Goal: Transaction & Acquisition: Purchase product/service

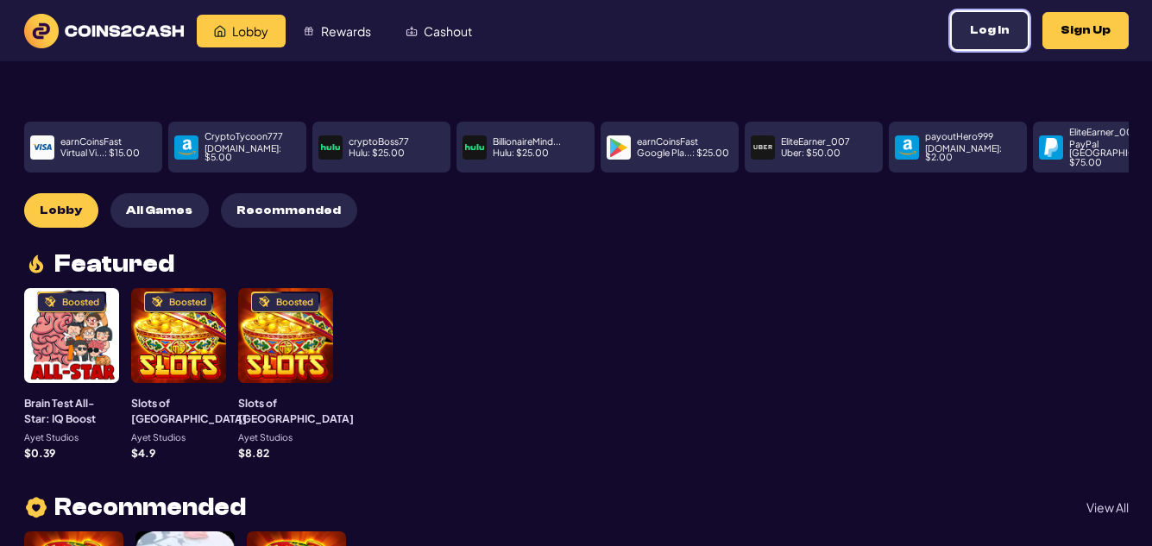
click at [988, 29] on button "Log In" at bounding box center [990, 30] width 76 height 37
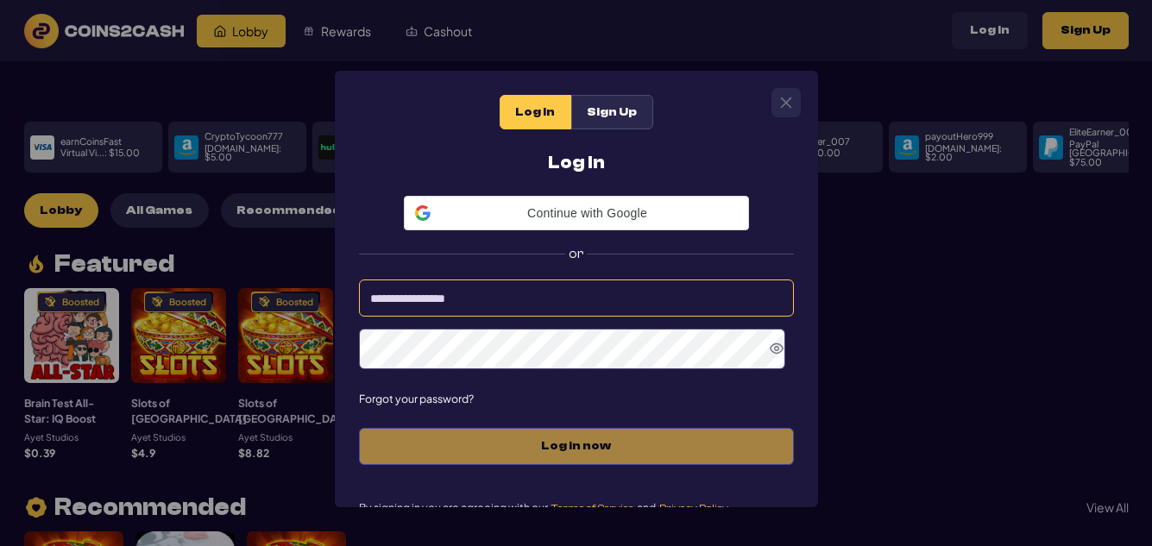
type input "*********"
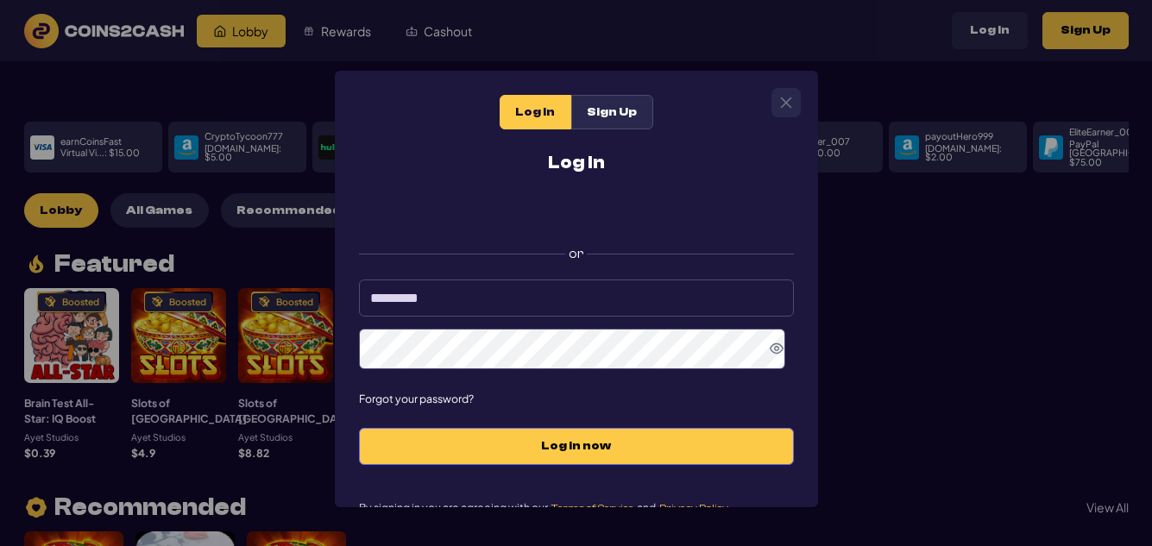
click at [770, 350] on icon "Show Password" at bounding box center [777, 348] width 14 height 10
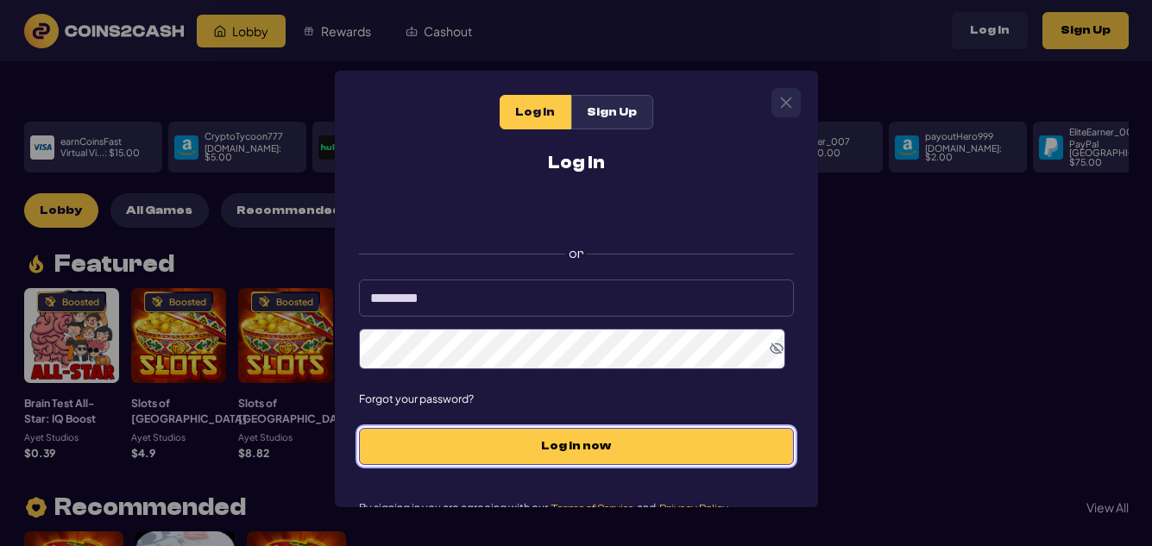
click at [578, 449] on span "Log in now" at bounding box center [576, 446] width 399 height 15
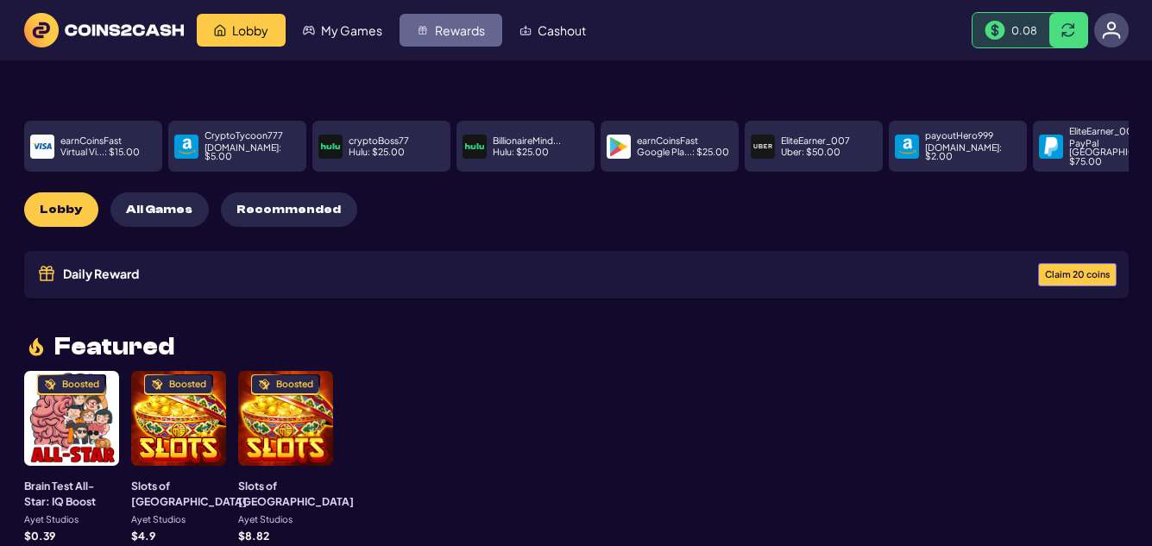
click at [426, 33] on img "Rewards" at bounding box center [423, 30] width 12 height 12
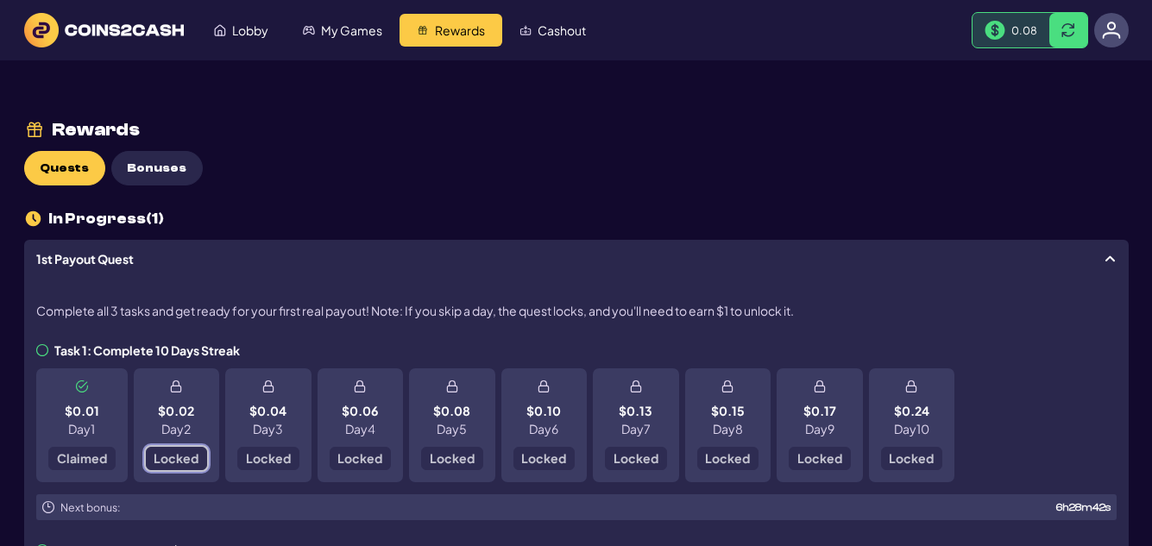
click at [177, 461] on span "Locked" at bounding box center [176, 458] width 45 height 12
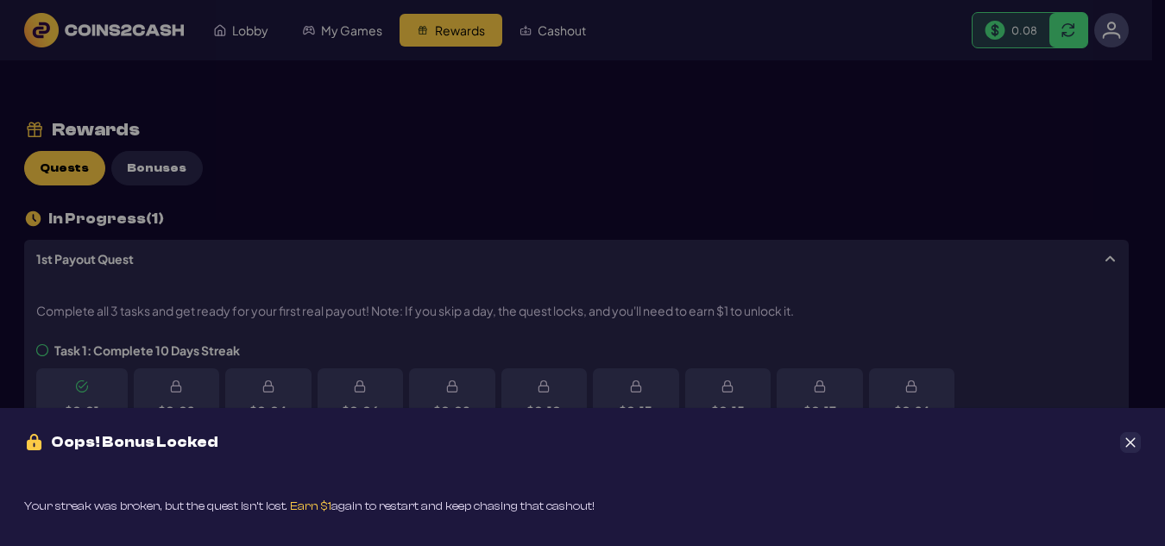
click at [1132, 443] on icon "Close" at bounding box center [1130, 443] width 12 height 12
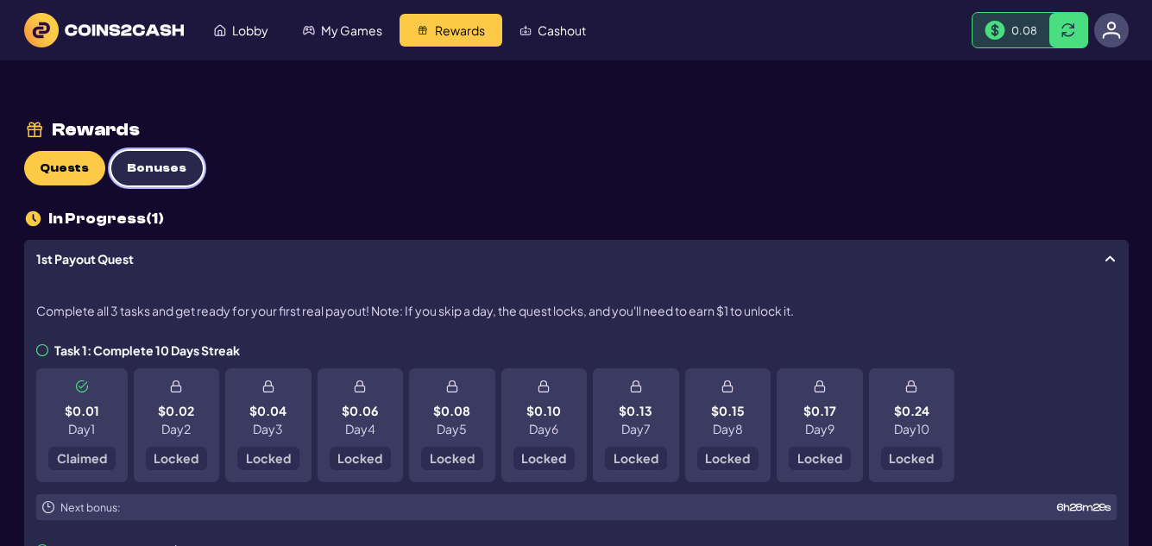
click at [151, 169] on span "Bonuses" at bounding box center [157, 168] width 60 height 15
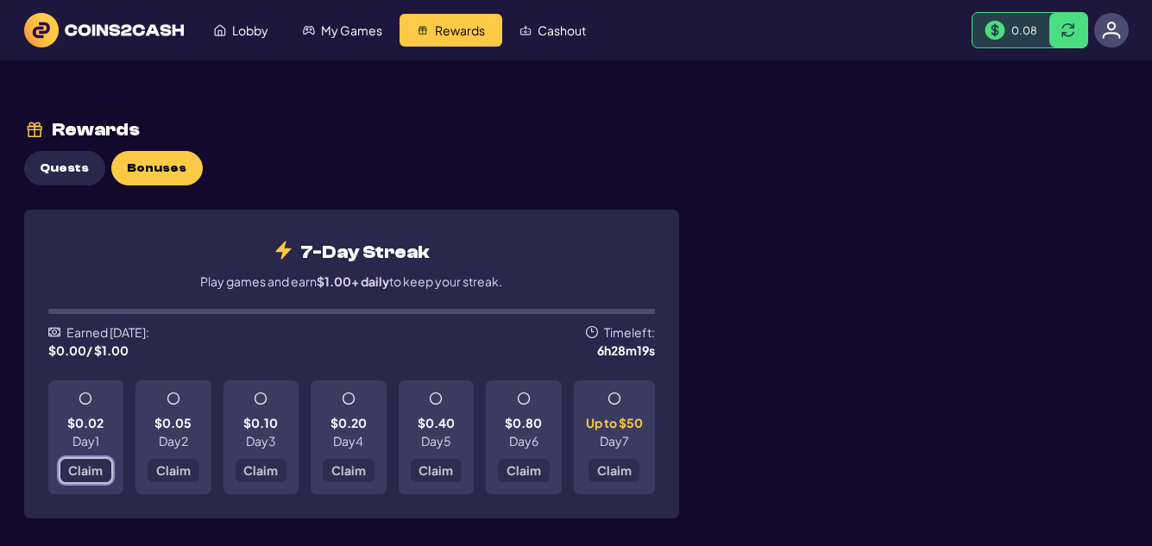
click at [85, 472] on span "Claim" at bounding box center [85, 470] width 35 height 12
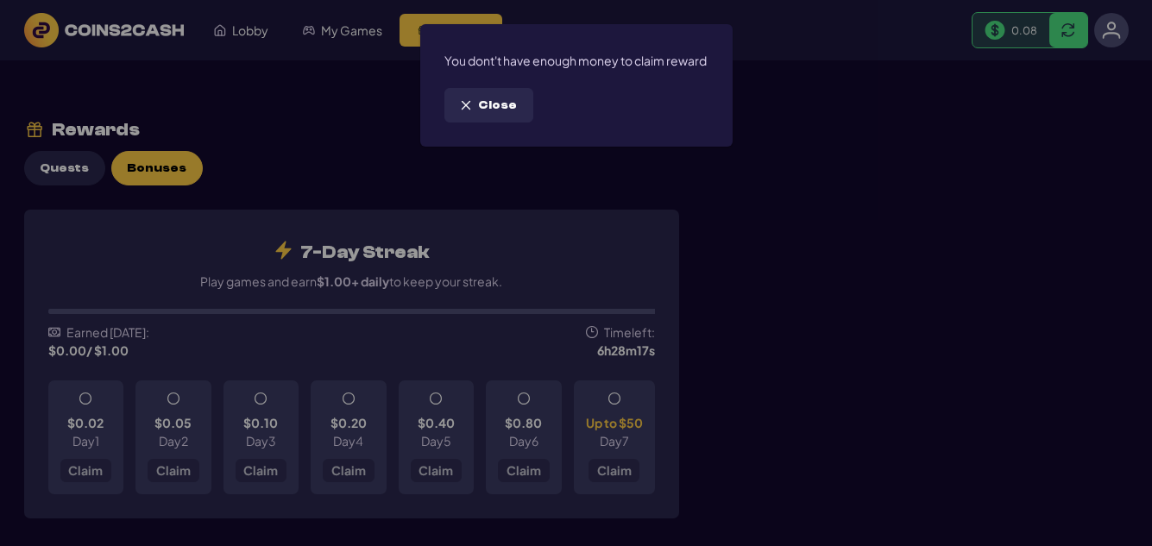
click at [487, 113] on span "Close" at bounding box center [497, 105] width 39 height 15
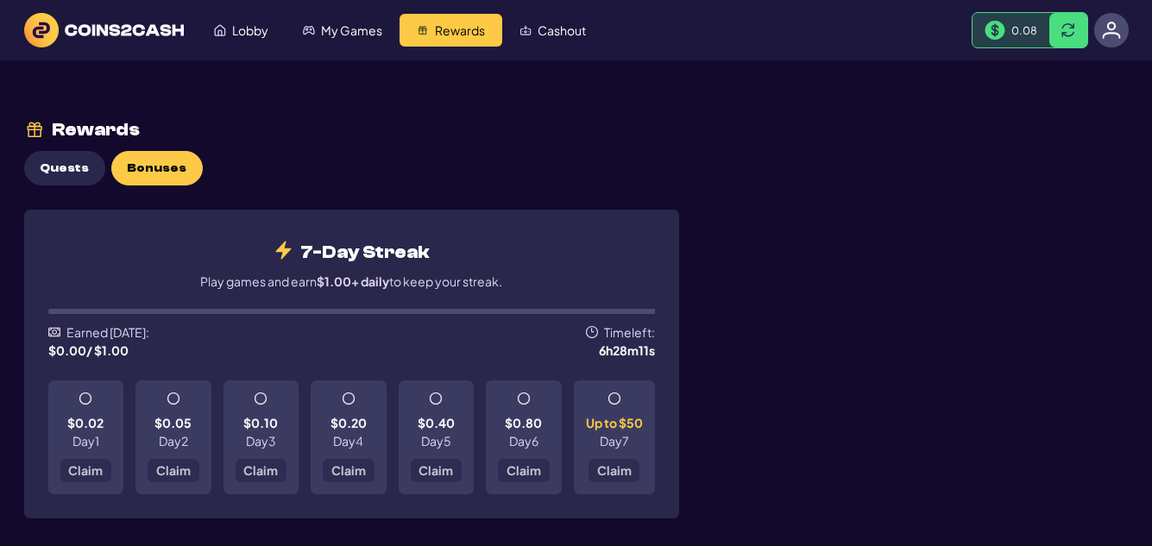
click at [336, 151] on div "Rewards Quests Bonuses 7-Day Streak Play games and earn $1.00+ daily to keep yo…" at bounding box center [576, 319] width 1104 height 519
click at [54, 173] on span "Quests" at bounding box center [64, 168] width 49 height 15
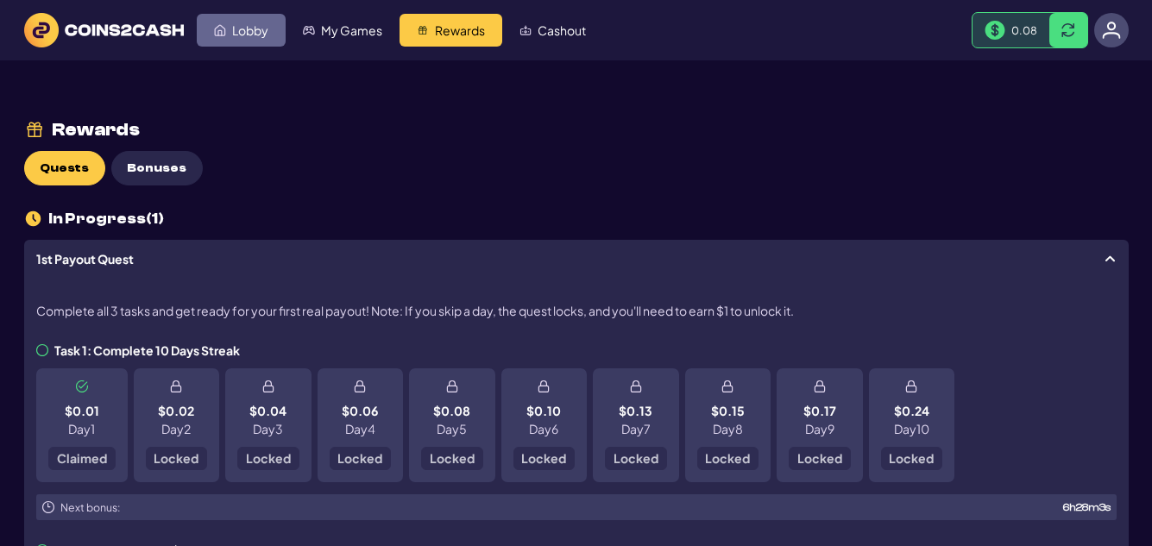
click at [247, 40] on link "Lobby" at bounding box center [241, 30] width 89 height 33
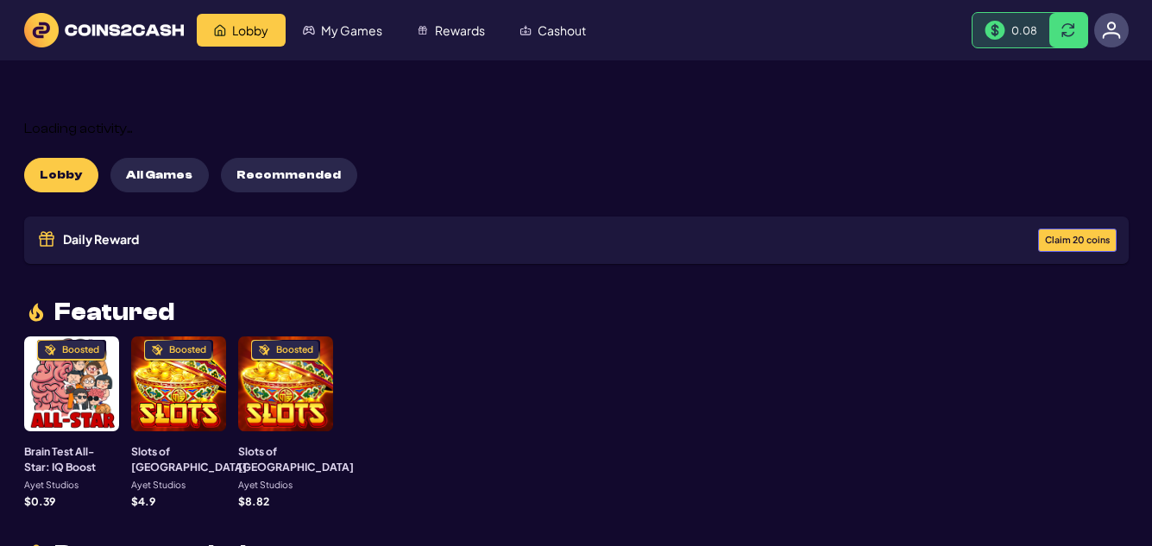
click at [1111, 24] on img at bounding box center [1111, 30] width 19 height 19
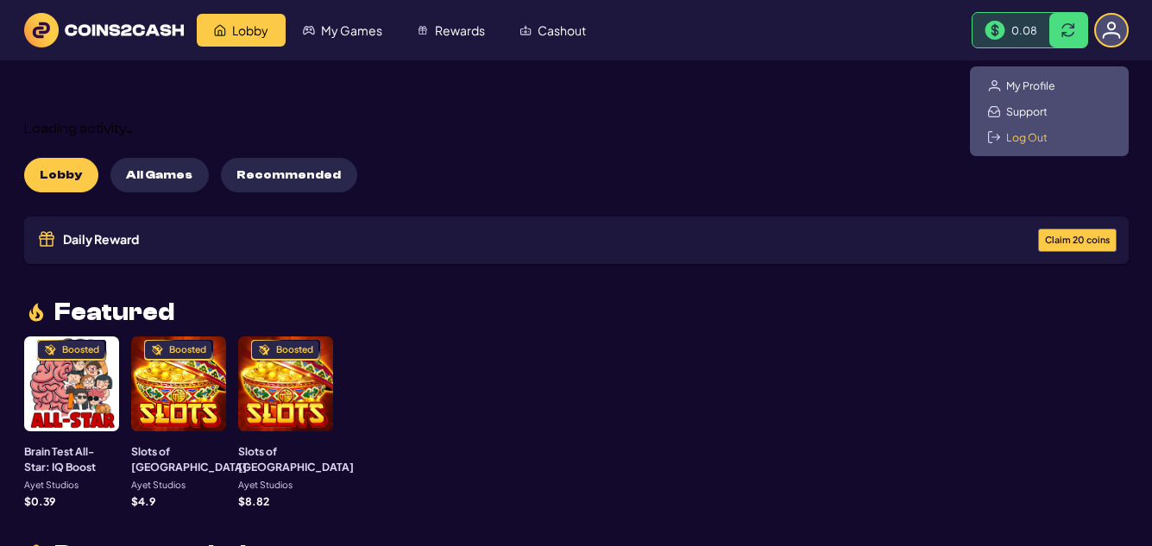
click at [1028, 138] on span "Log Out" at bounding box center [1026, 137] width 41 height 14
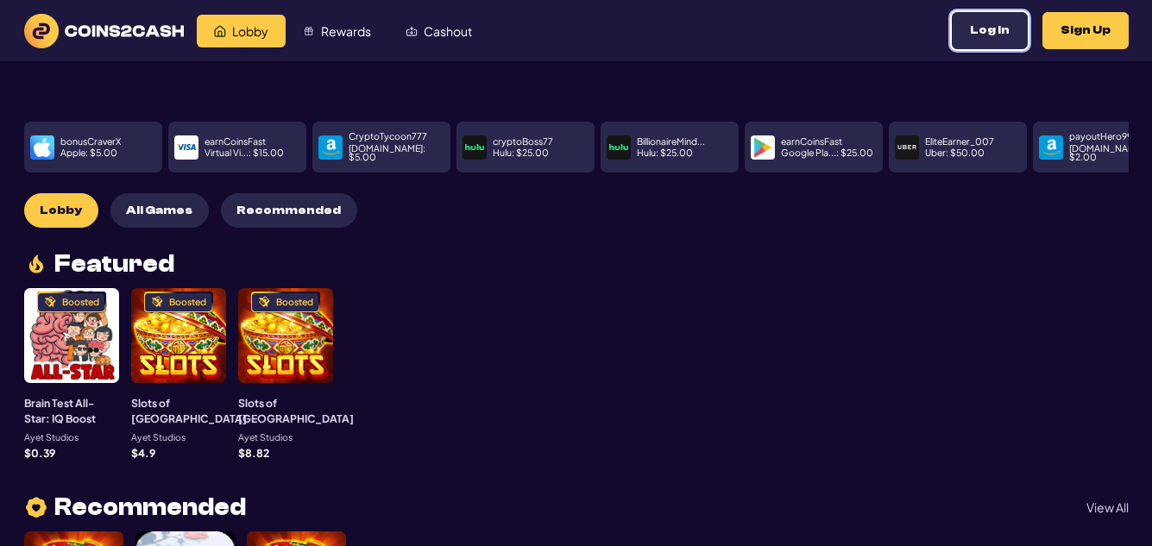
click at [999, 31] on button "Log In" at bounding box center [990, 30] width 76 height 37
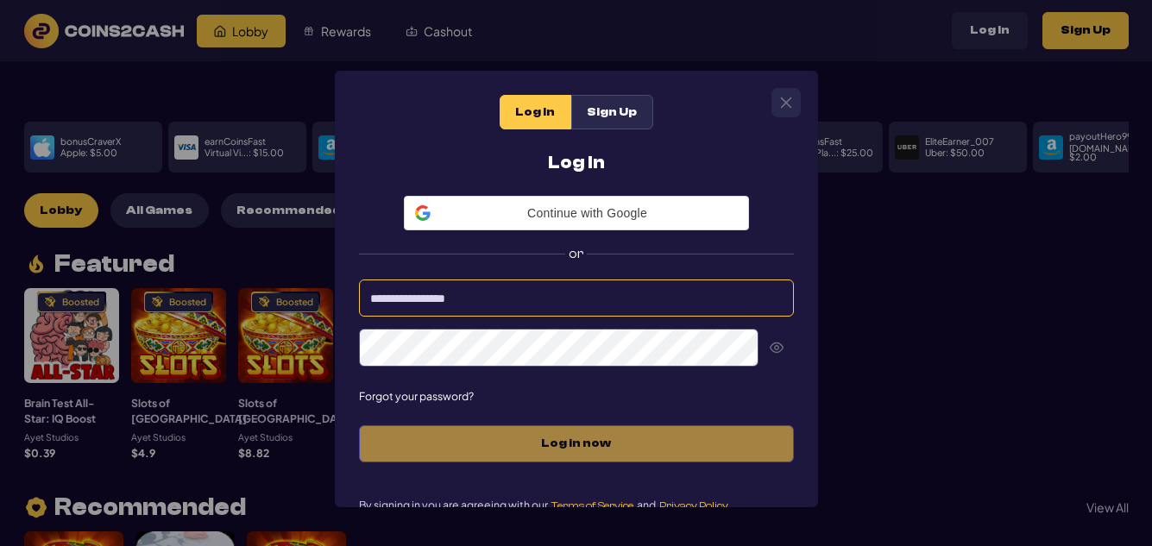
type input "*********"
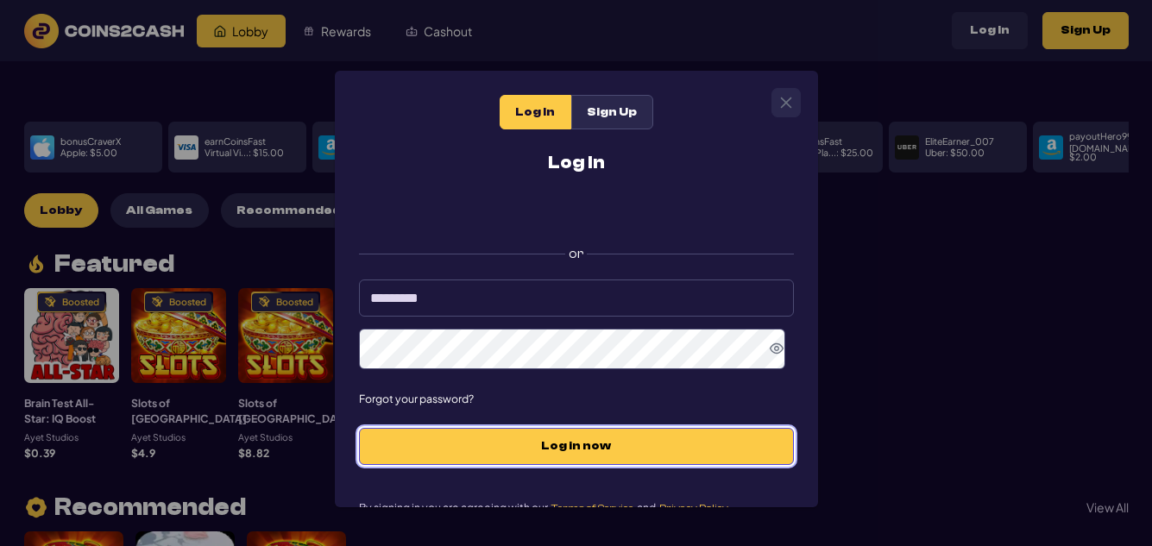
click at [586, 451] on span "Log in now" at bounding box center [576, 446] width 399 height 15
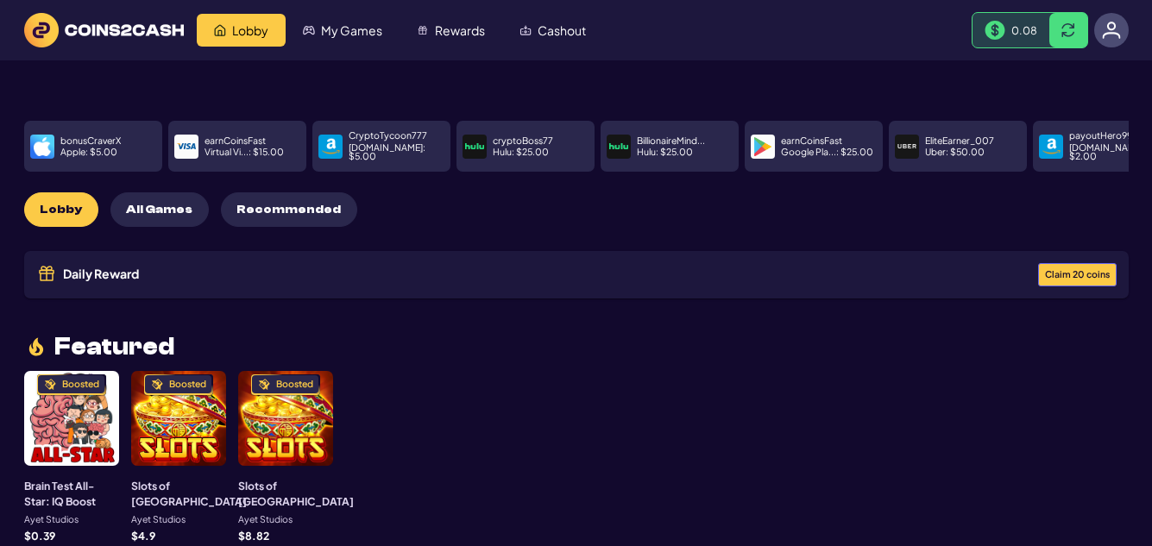
click at [274, 203] on span "Recommended" at bounding box center [288, 210] width 104 height 15
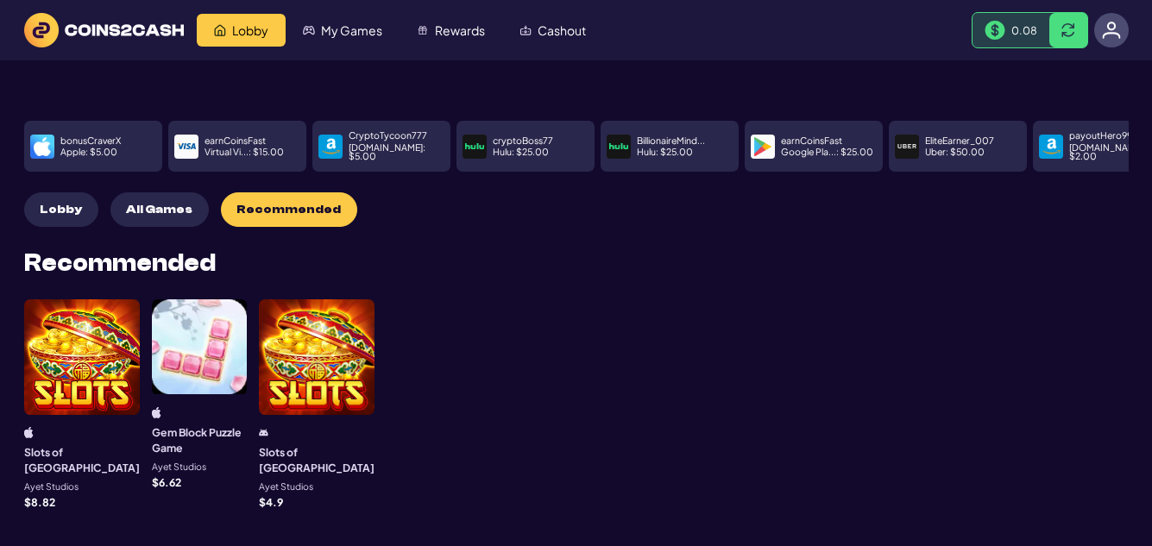
click at [136, 203] on span "All Games" at bounding box center [159, 210] width 66 height 15
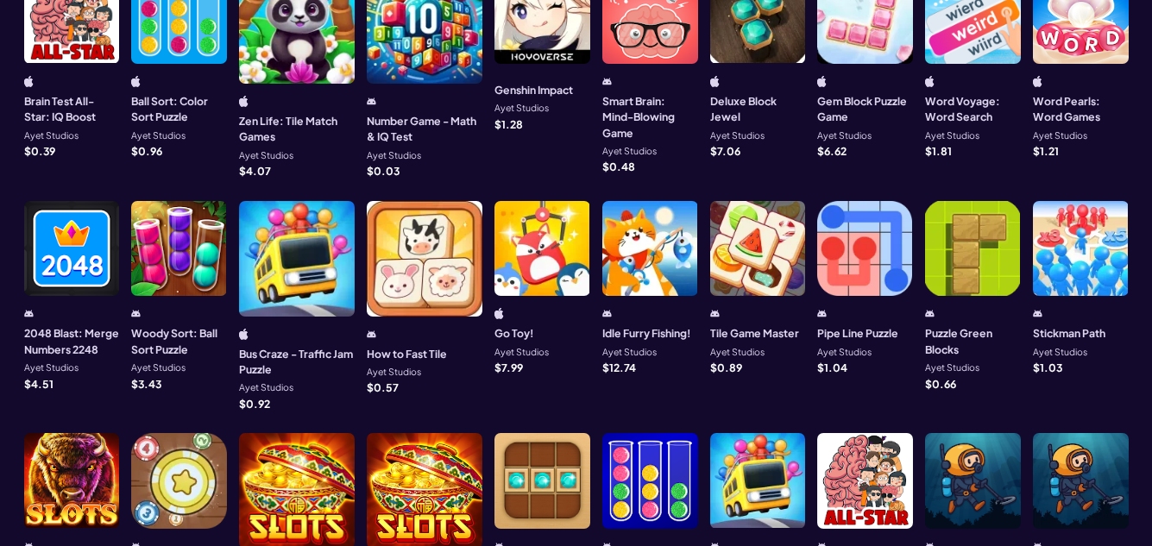
scroll to position [431, 0]
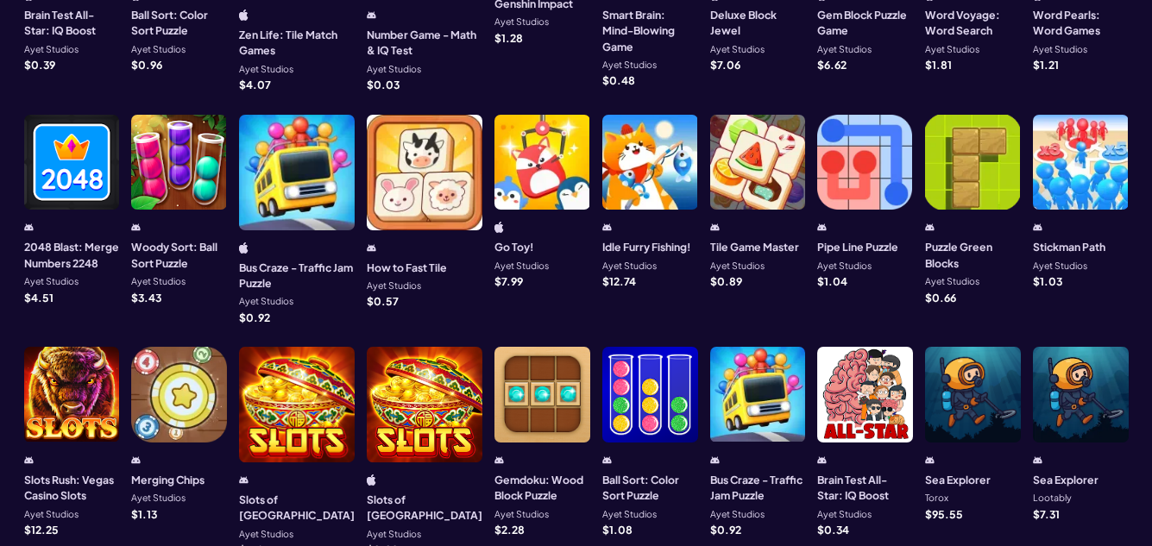
click at [179, 152] on div at bounding box center [179, 163] width 96 height 96
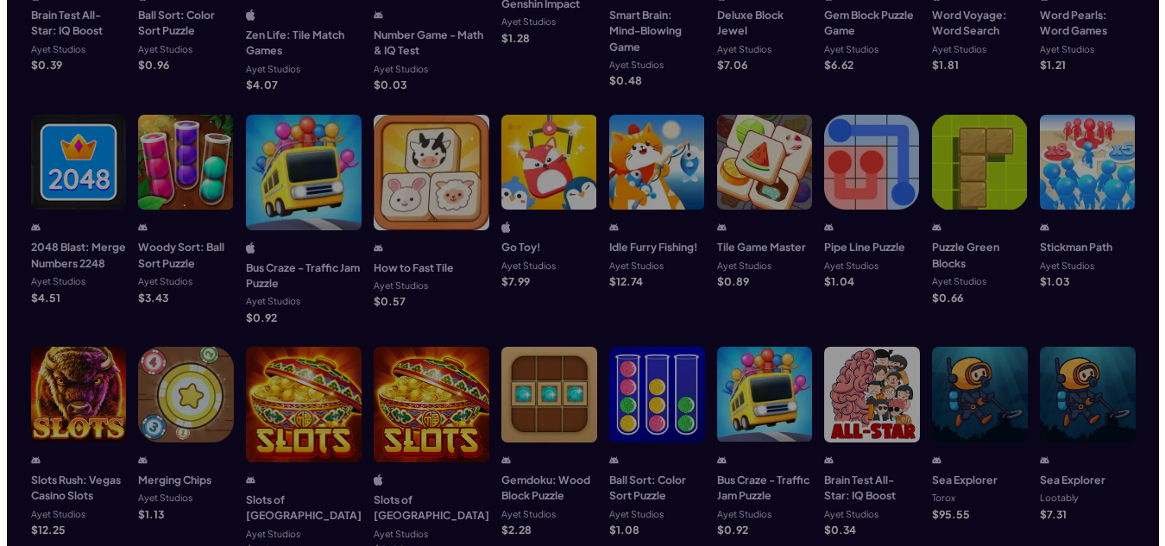
scroll to position [86, 0]
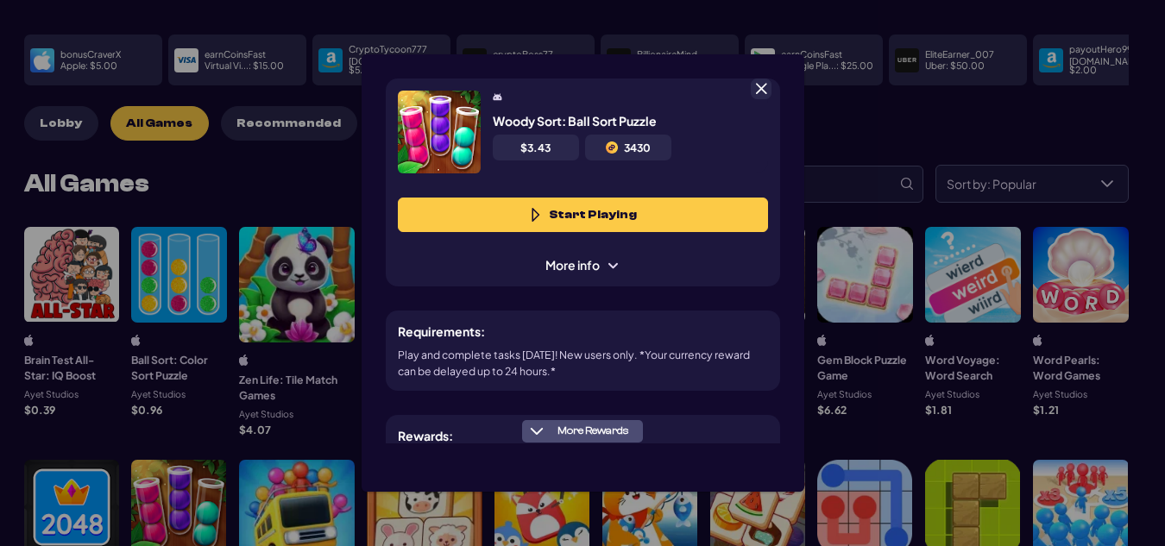
click at [540, 432] on span "More Rewards" at bounding box center [537, 431] width 14 height 14
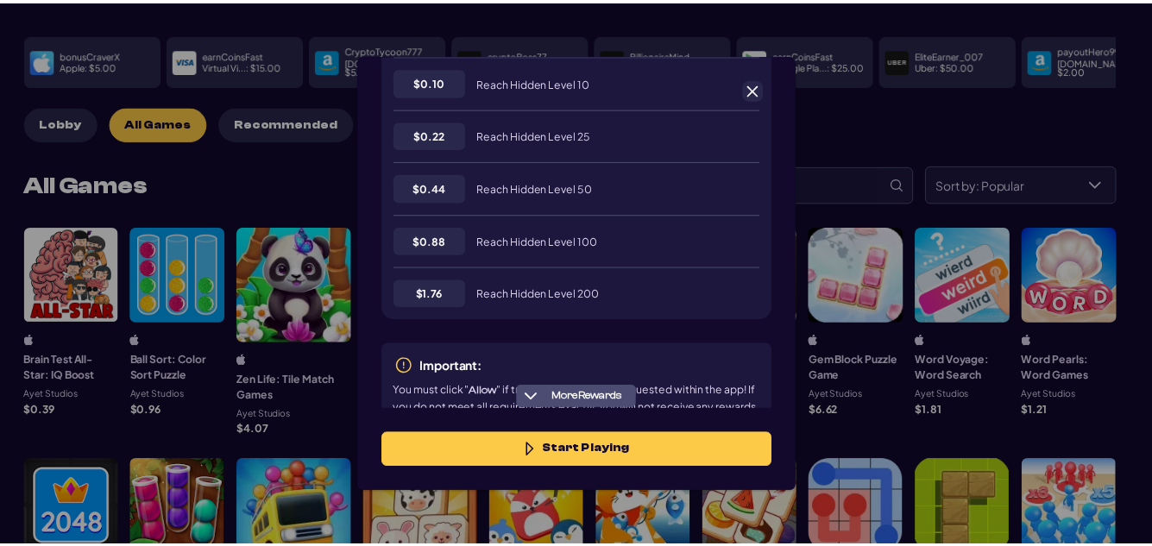
scroll to position [489, 0]
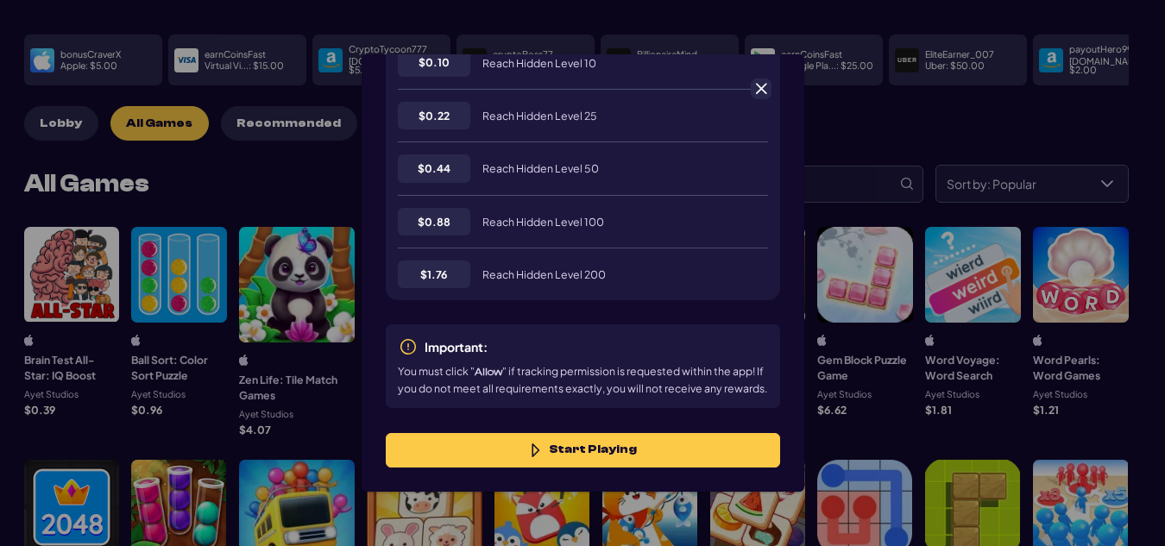
click at [758, 91] on span at bounding box center [761, 89] width 16 height 16
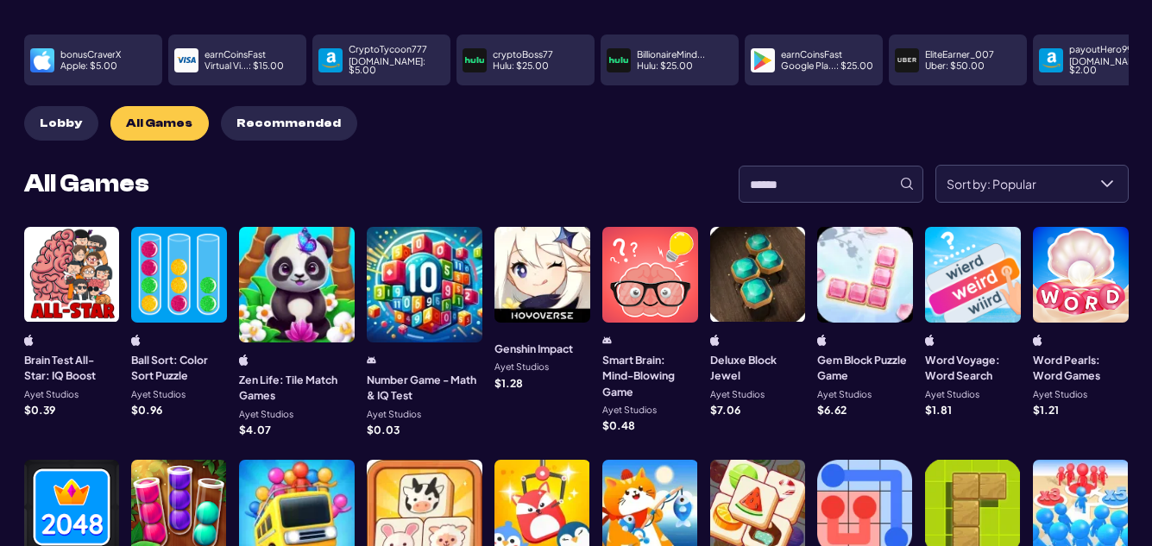
scroll to position [345, 0]
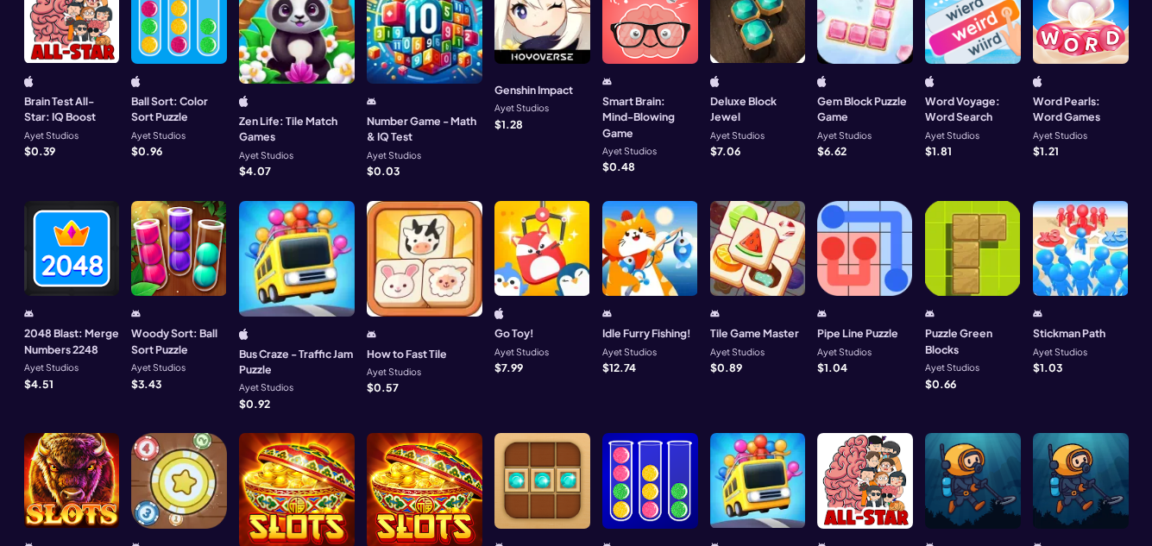
click at [176, 233] on div at bounding box center [179, 249] width 96 height 96
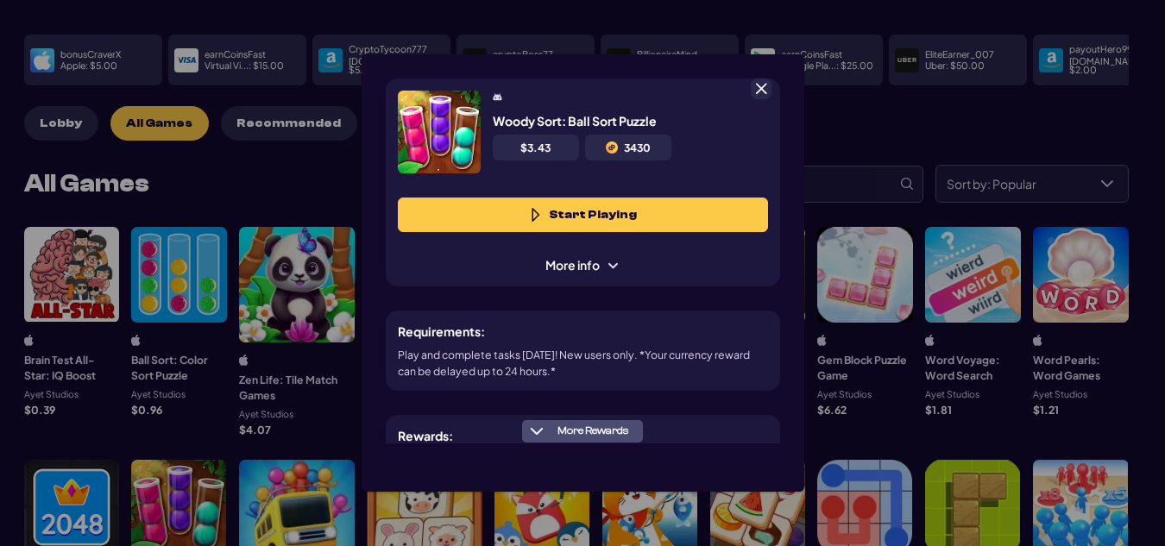
click at [594, 213] on button "Start Playing" at bounding box center [583, 215] width 370 height 35
click at [759, 85] on span at bounding box center [761, 89] width 16 height 16
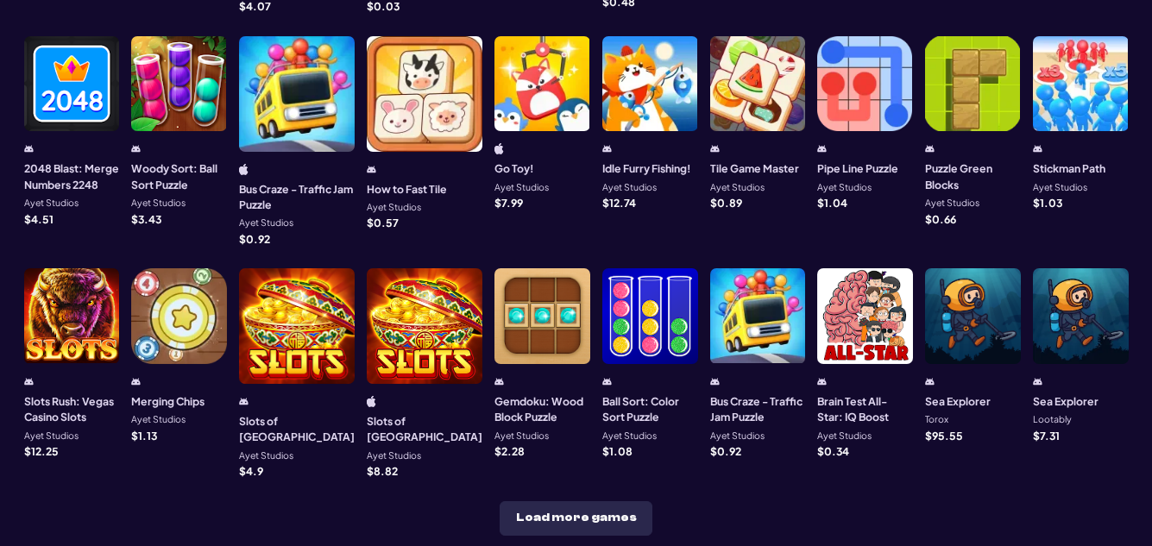
scroll to position [517, 0]
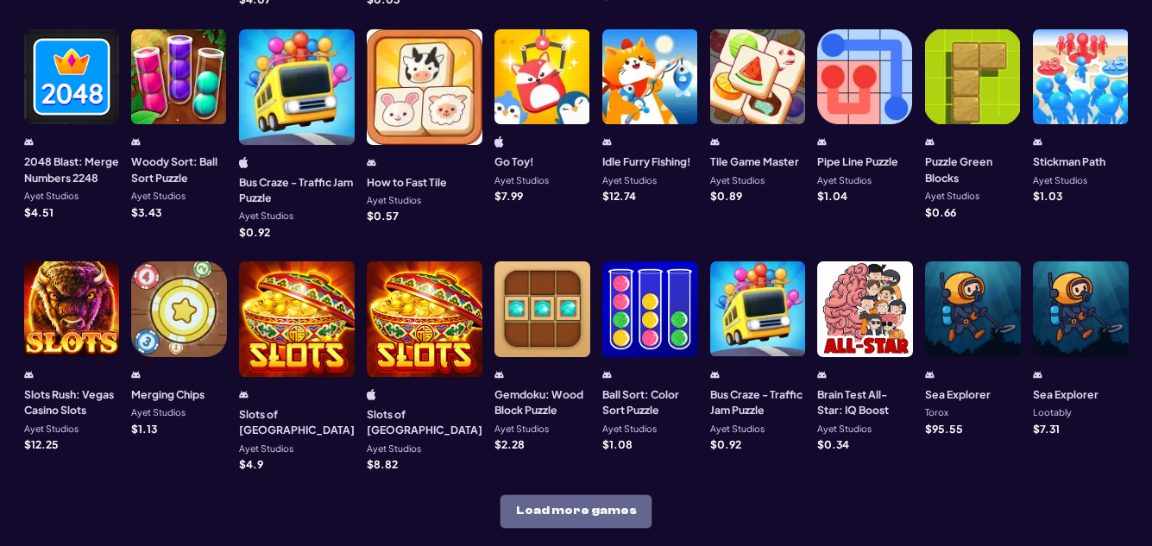
click at [544, 494] on button "Load more games" at bounding box center [576, 511] width 153 height 35
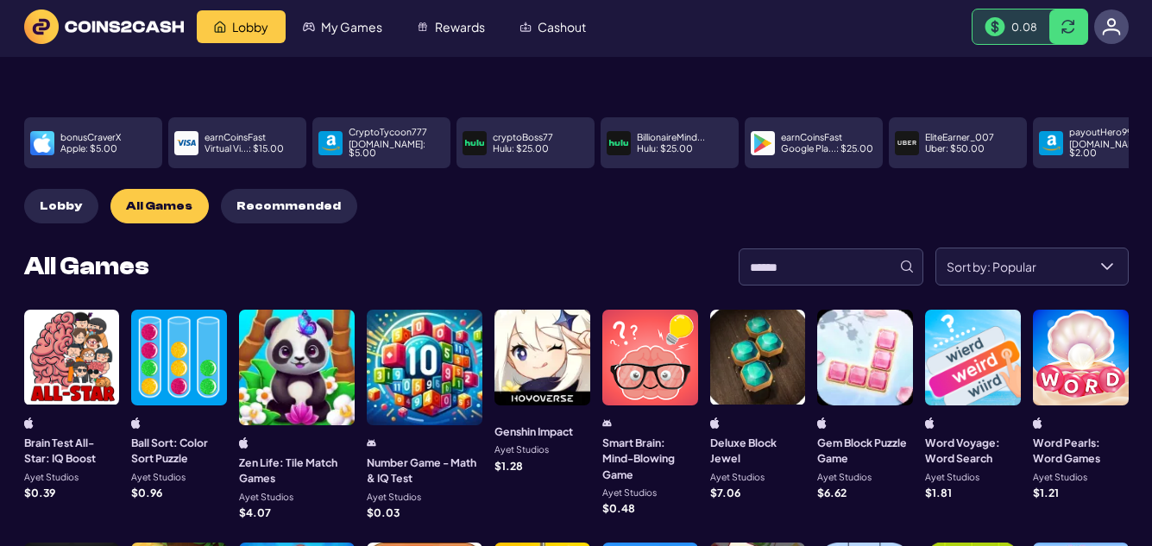
scroll to position [1, 0]
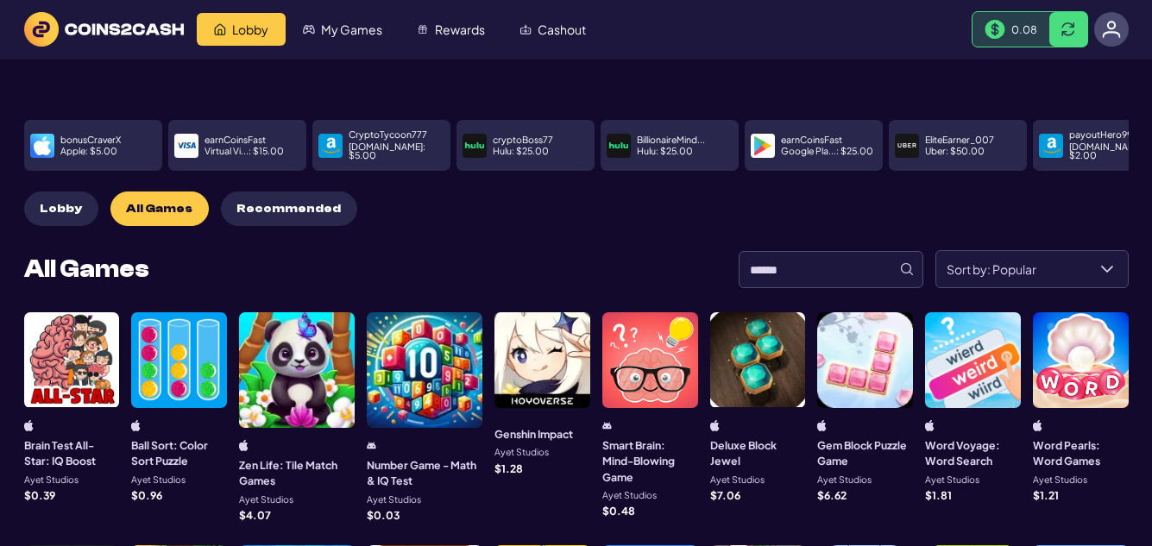
click at [56, 202] on span "Lobby" at bounding box center [61, 209] width 42 height 15
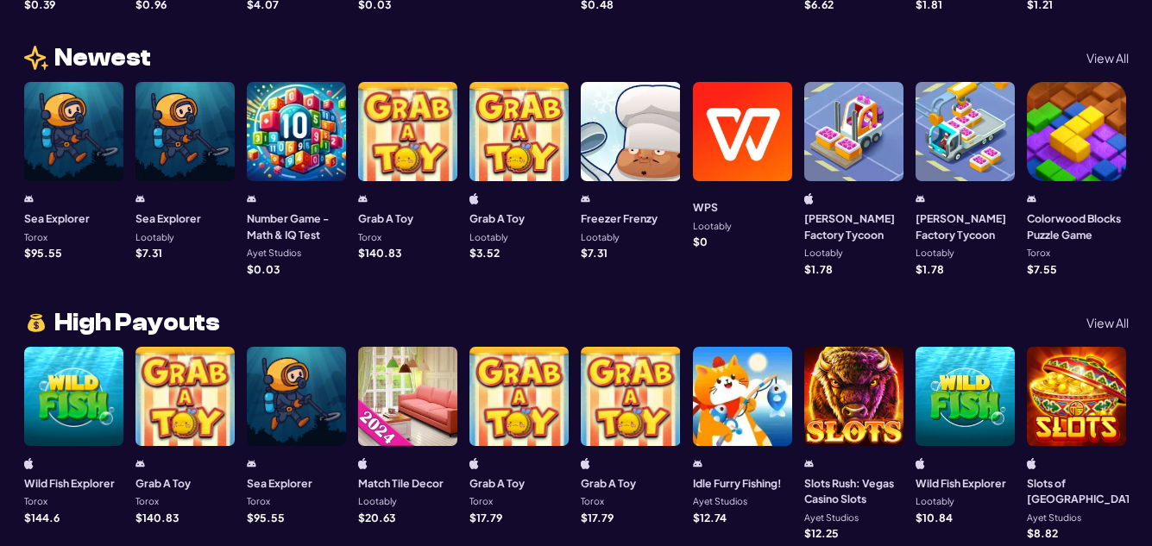
scroll to position [1396, 0]
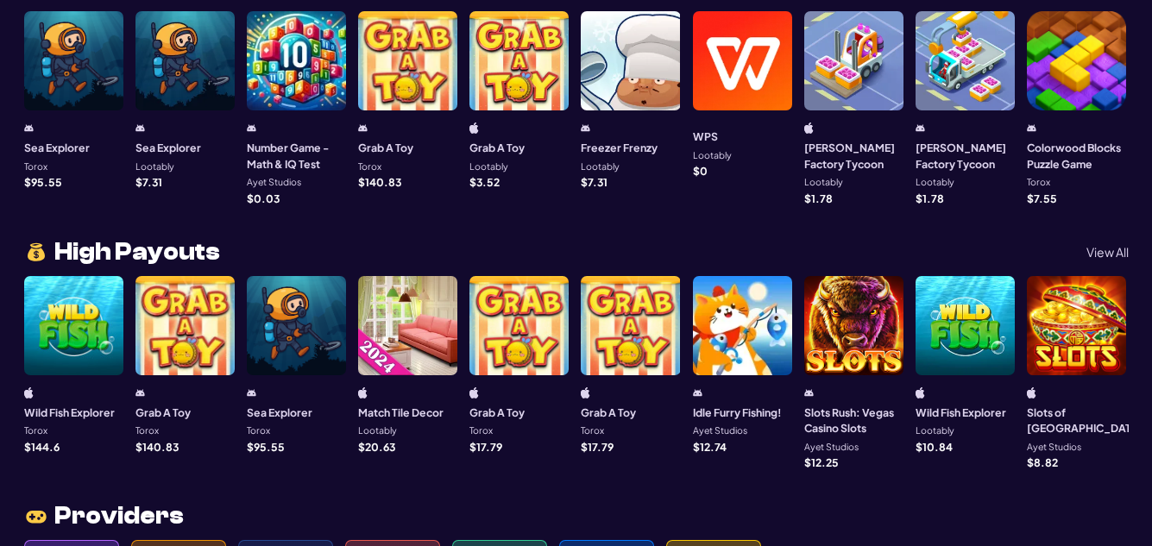
click at [67, 306] on div at bounding box center [73, 325] width 99 height 99
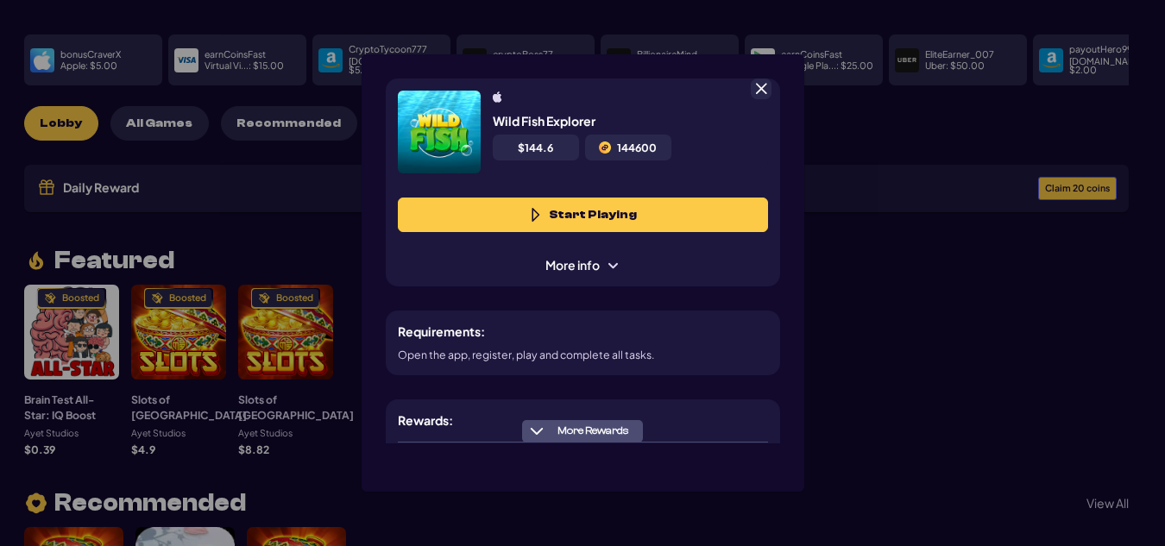
click at [509, 209] on button "Start Playing" at bounding box center [583, 215] width 370 height 35
click at [764, 87] on span at bounding box center [761, 89] width 16 height 16
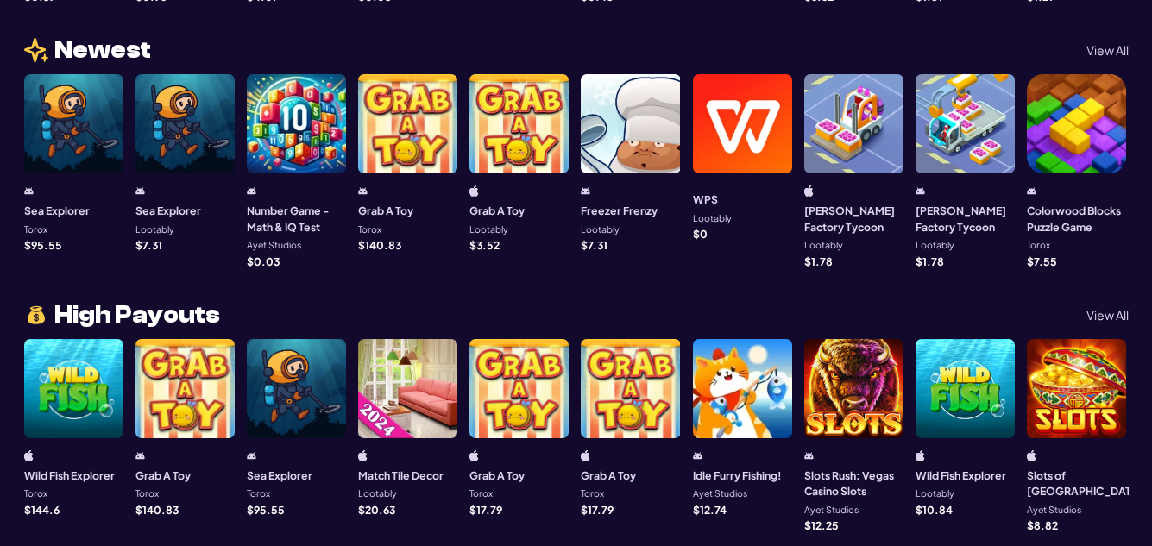
scroll to position [1373, 0]
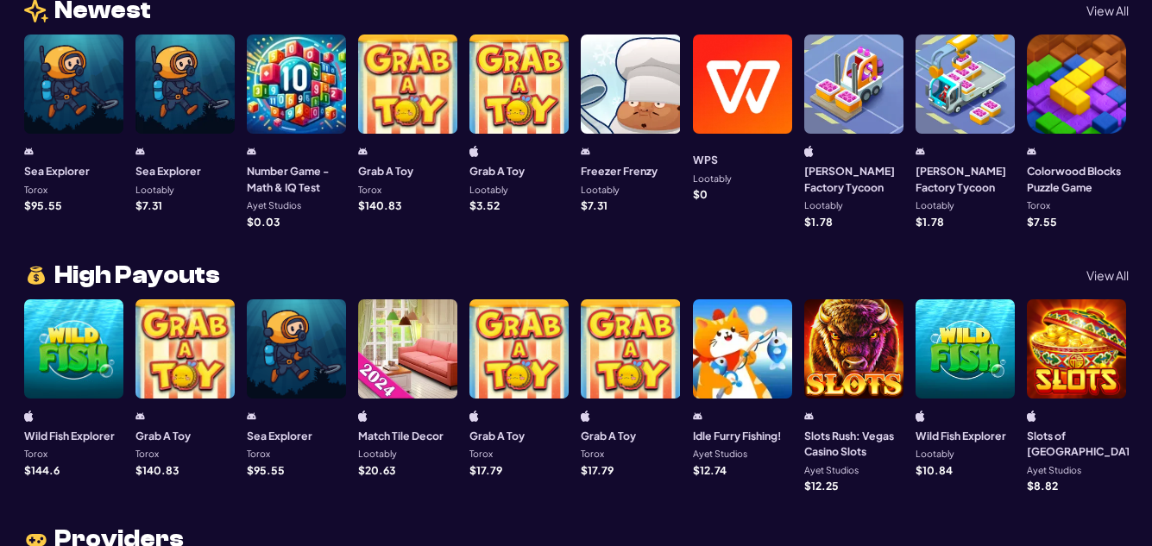
click at [161, 317] on div at bounding box center [184, 348] width 99 height 99
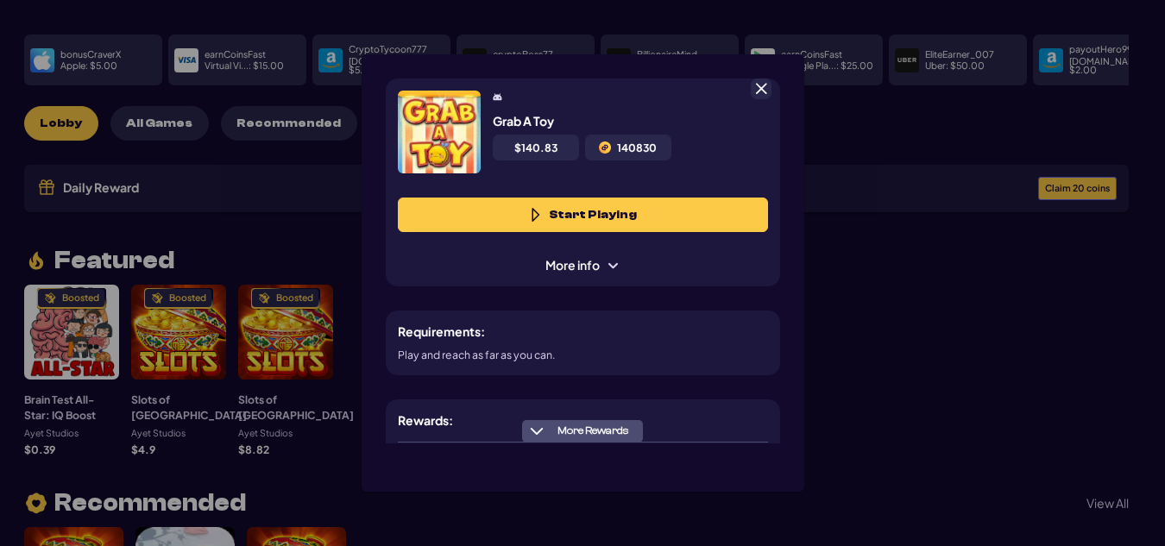
click at [610, 265] on span at bounding box center [613, 266] width 14 height 14
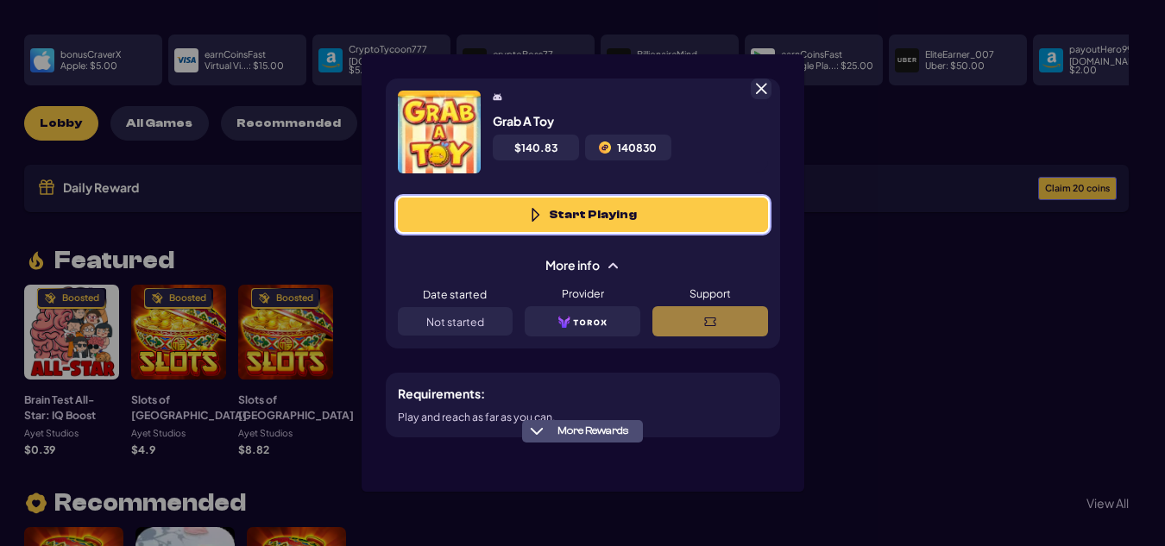
click at [607, 221] on button "Start Playing" at bounding box center [583, 215] width 370 height 35
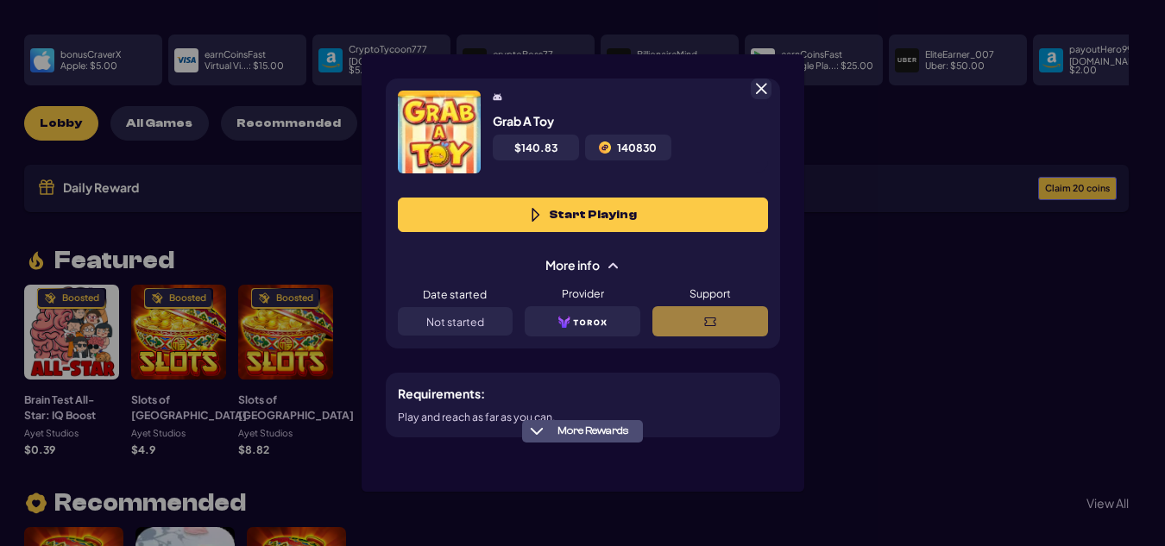
click at [760, 89] on span at bounding box center [761, 89] width 16 height 16
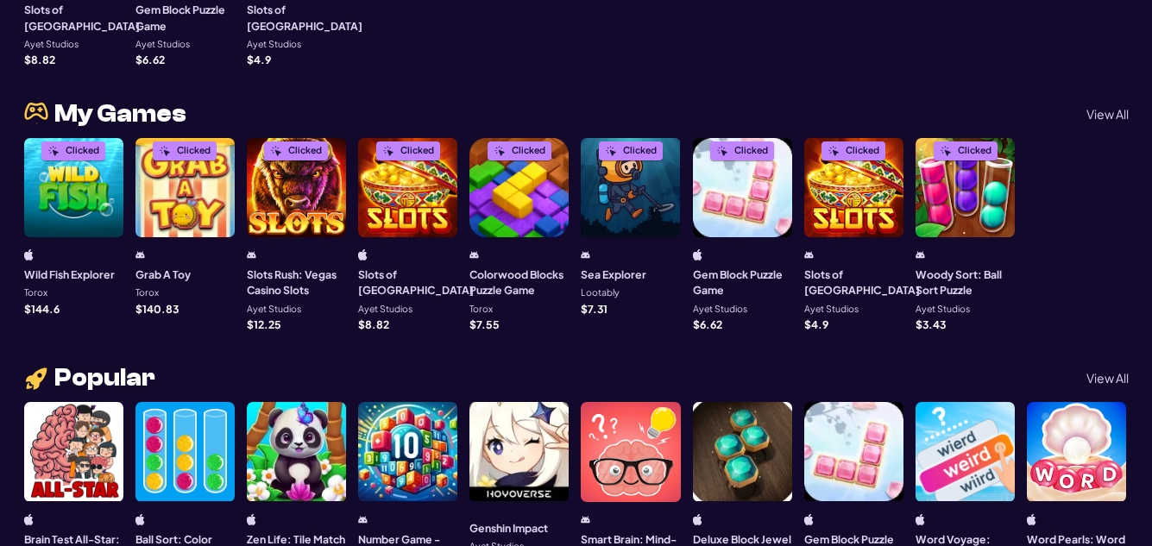
scroll to position [750, 0]
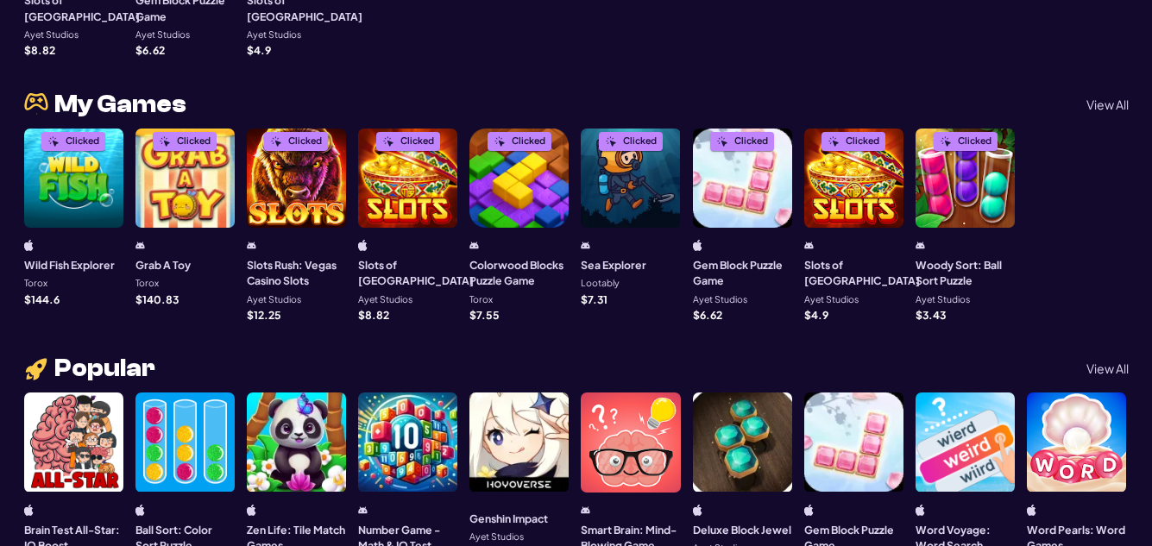
click at [52, 135] on img at bounding box center [53, 141] width 12 height 12
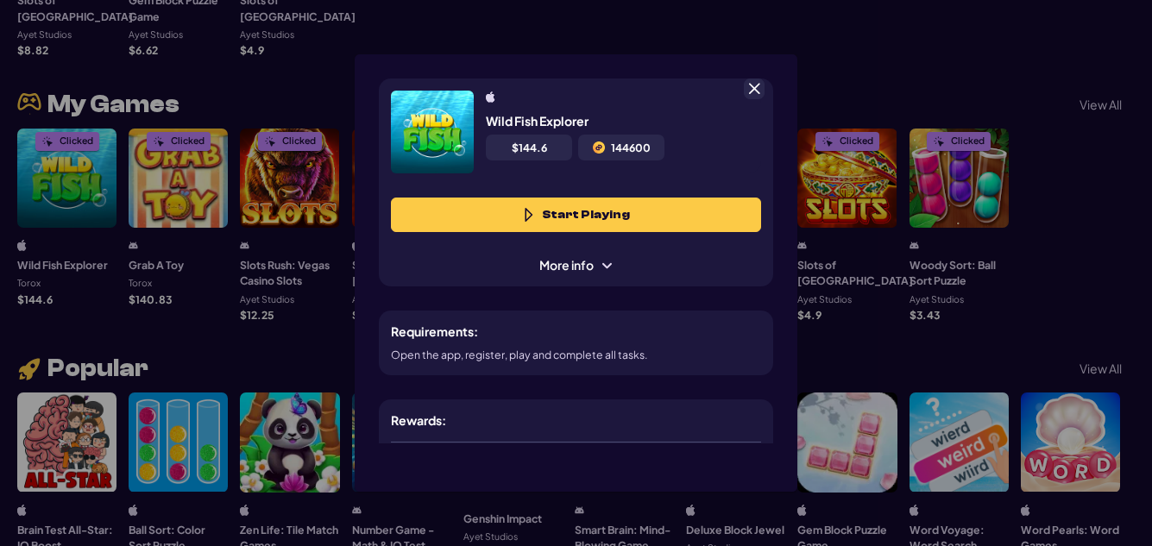
scroll to position [86, 0]
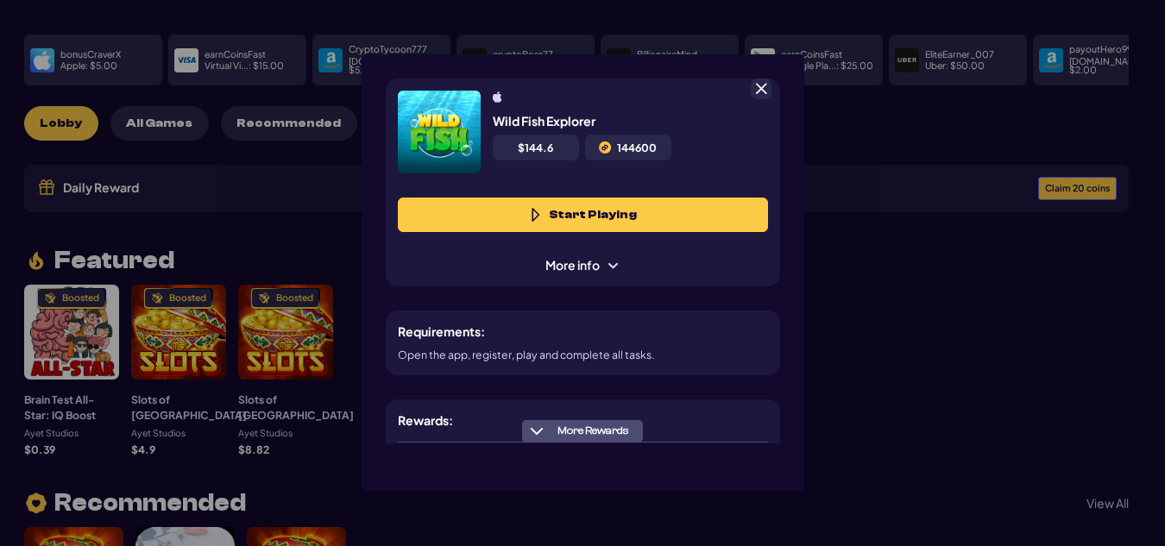
click at [762, 88] on span at bounding box center [761, 89] width 16 height 16
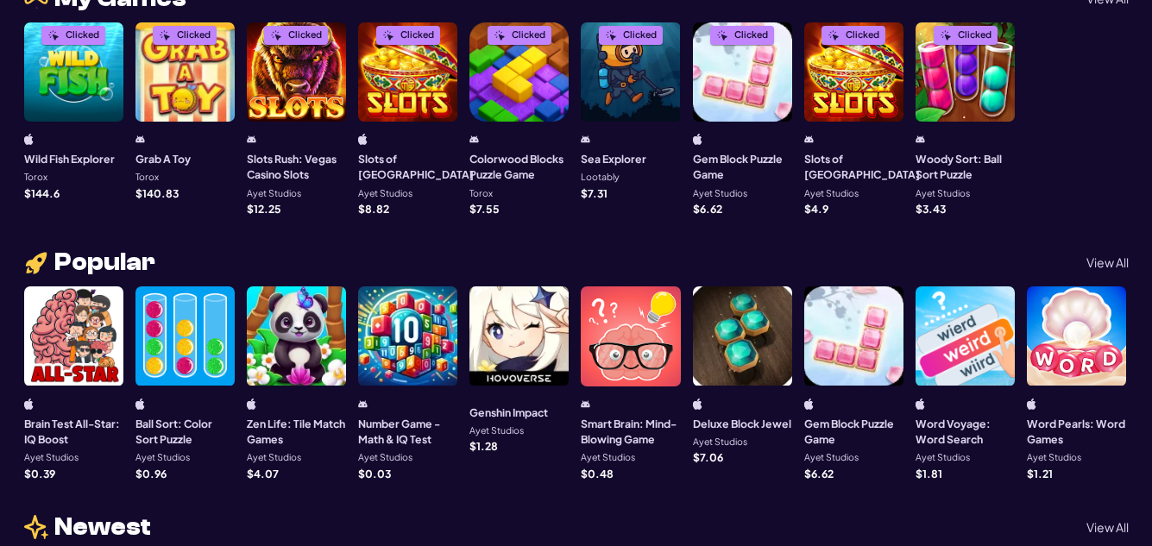
scroll to position [705, 0]
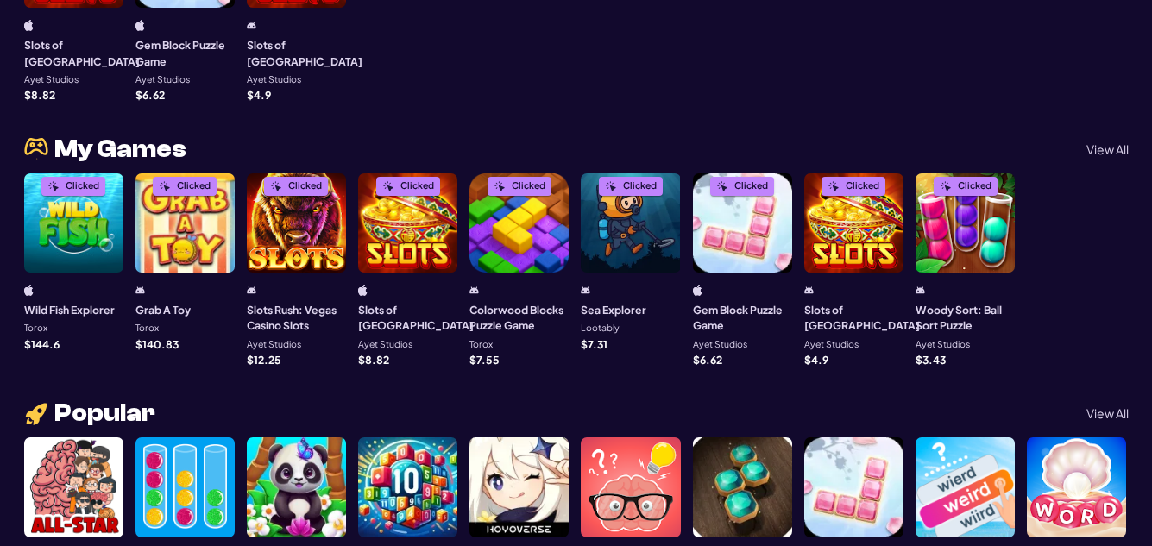
click at [368, 291] on div "Slots of Vegas Ayet Studios $ 8.82" at bounding box center [407, 325] width 99 height 81
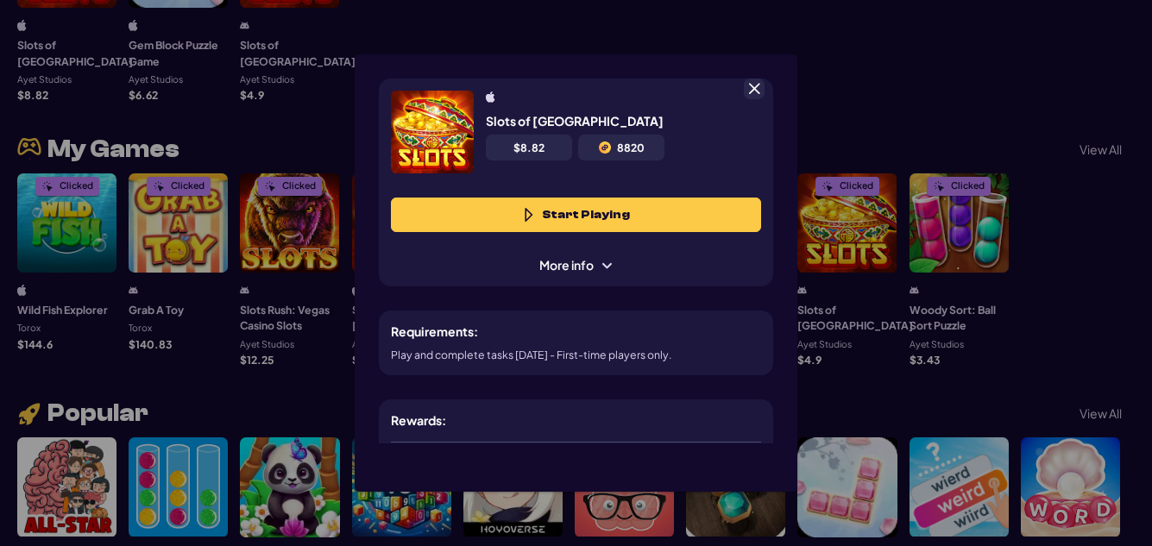
scroll to position [86, 0]
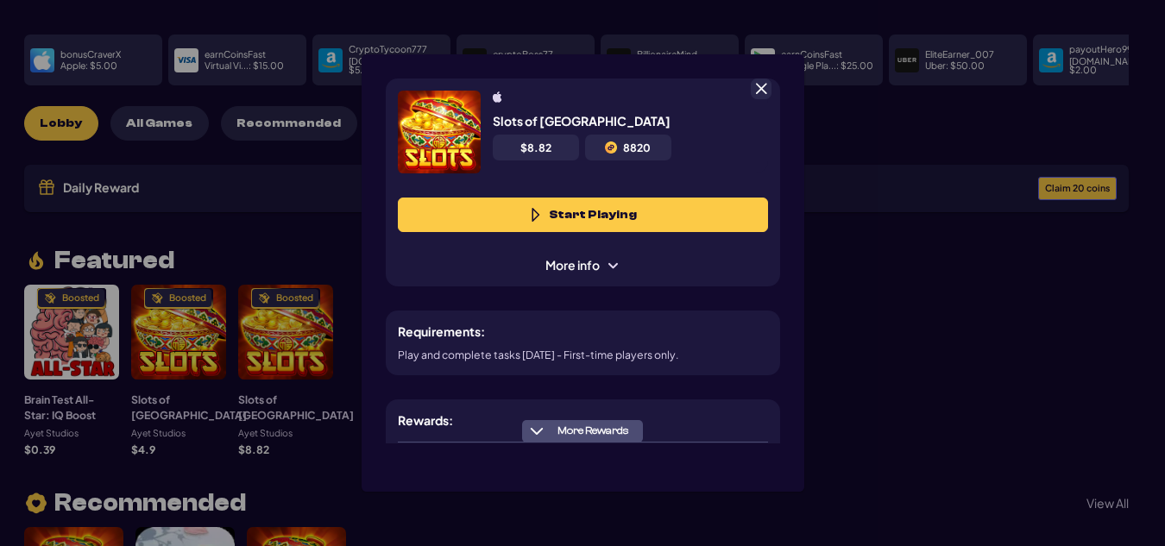
click at [761, 80] on div at bounding box center [761, 89] width 21 height 21
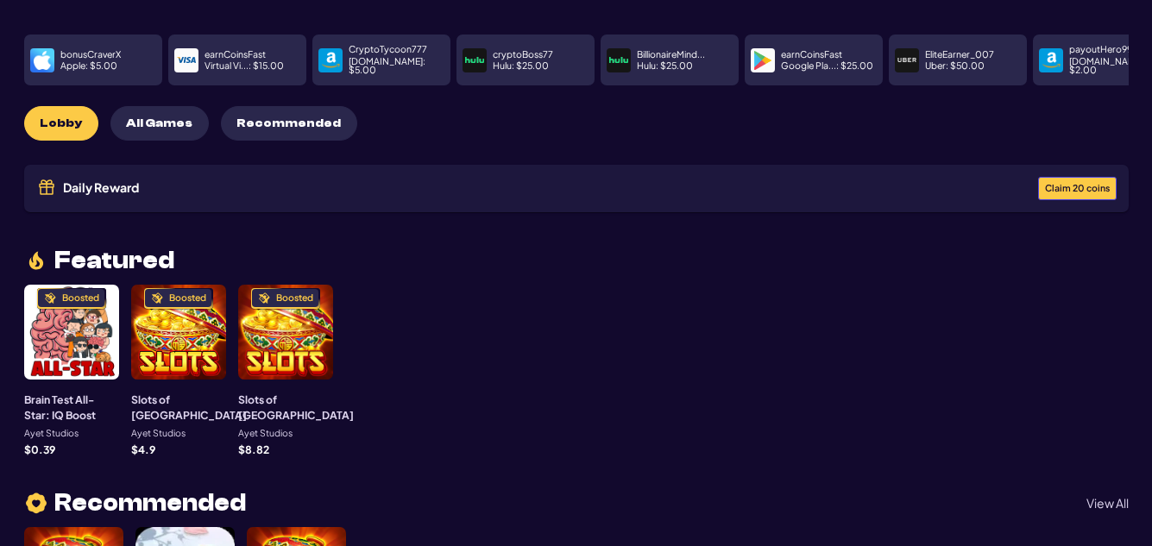
click at [1053, 184] on span "Claim 20 coins" at bounding box center [1077, 188] width 65 height 9
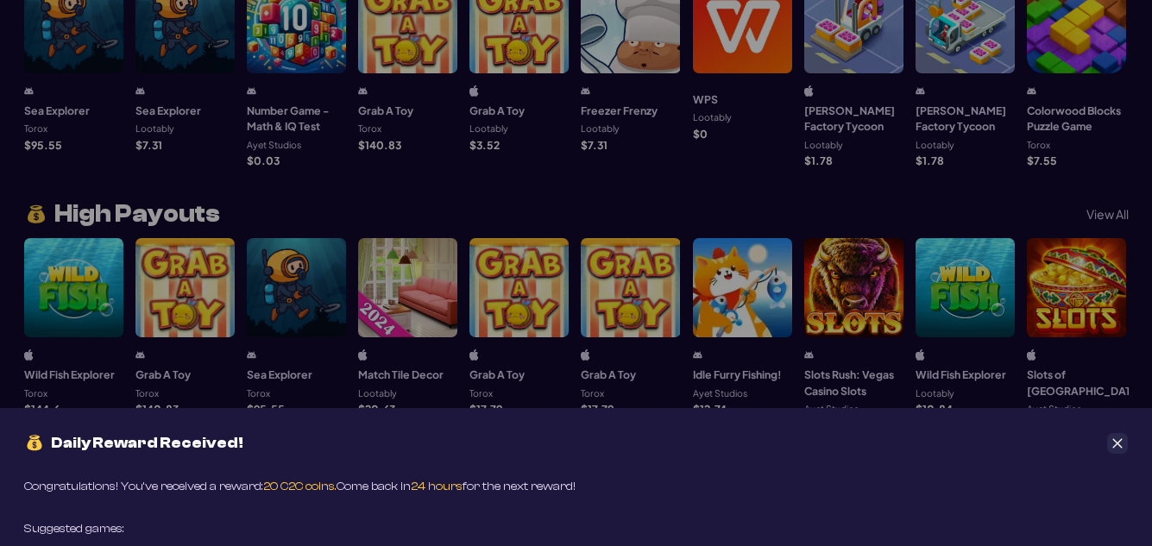
scroll to position [1331, 0]
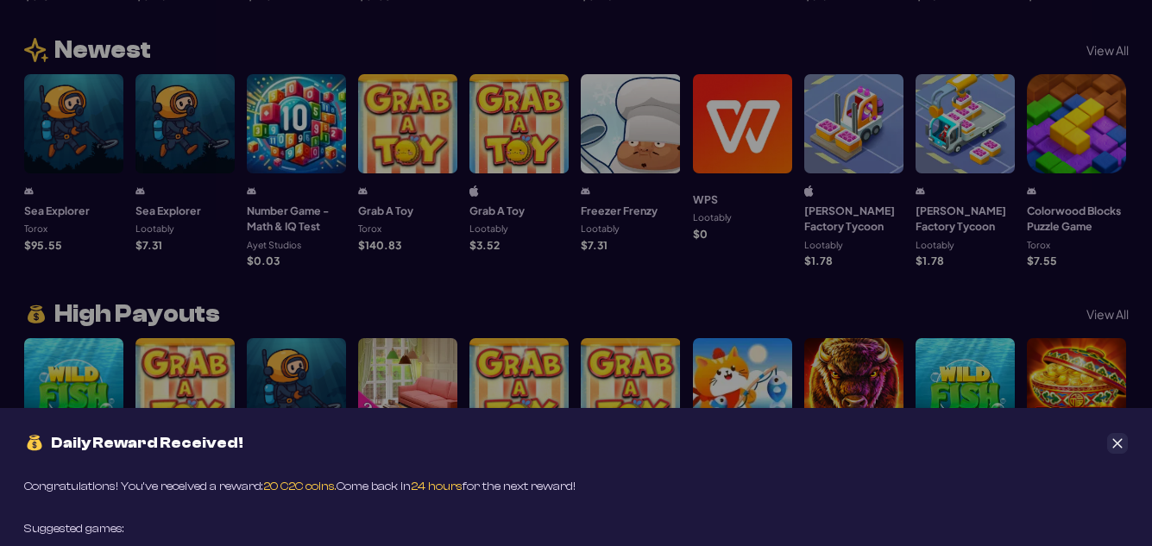
click at [1117, 443] on icon "Close" at bounding box center [1117, 442] width 9 height 9
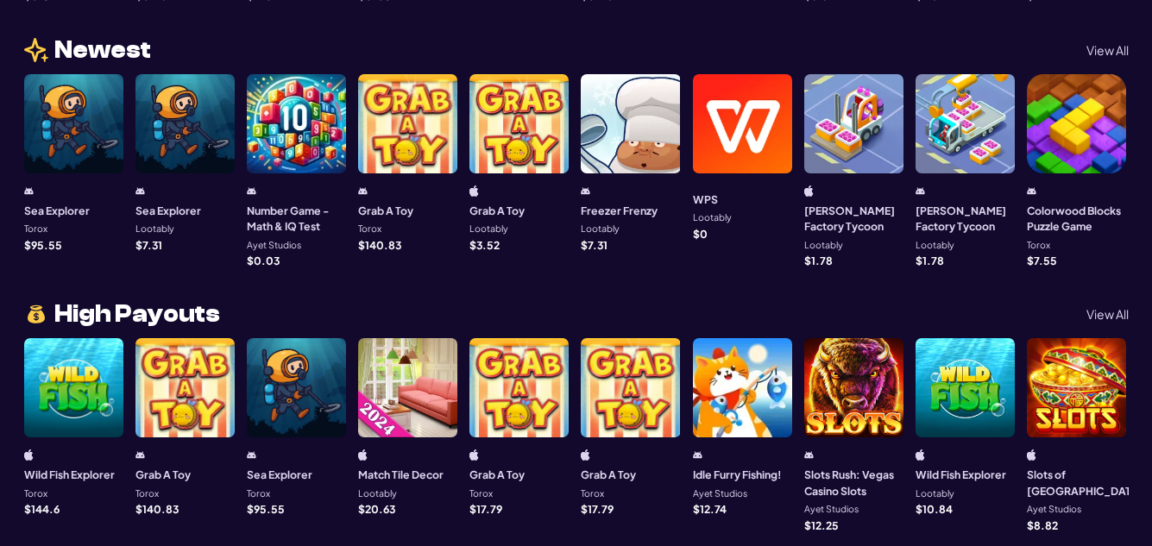
scroll to position [1396, 0]
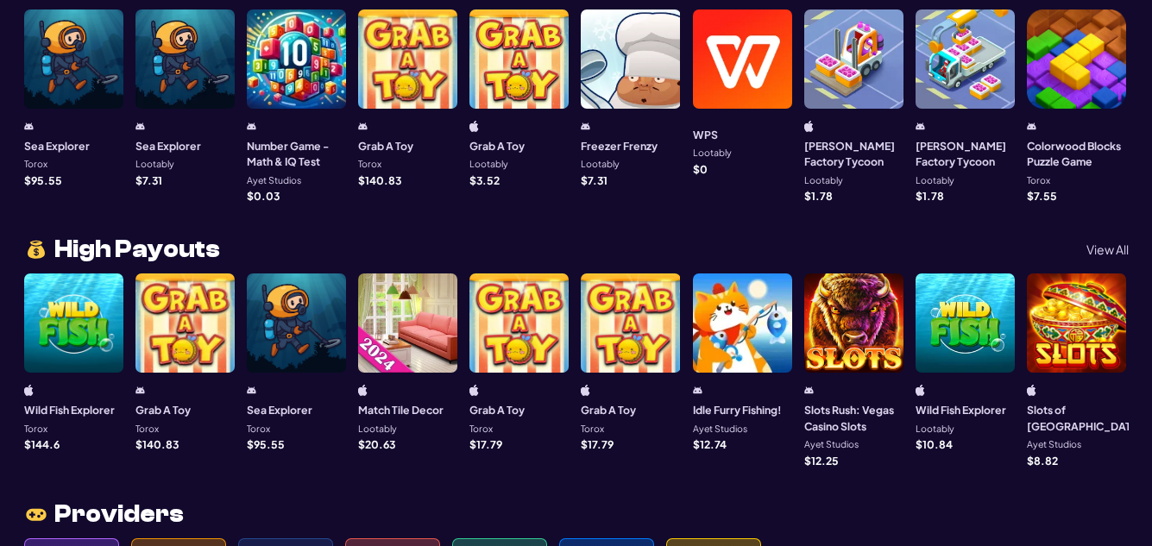
click at [1113, 243] on p "View All" at bounding box center [1107, 249] width 42 height 12
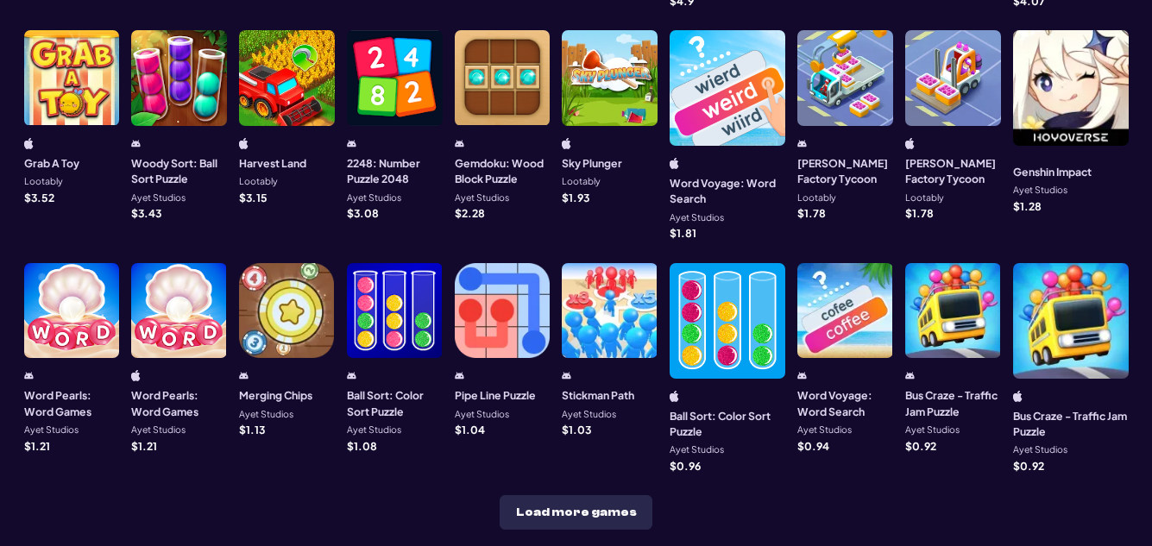
scroll to position [753, 0]
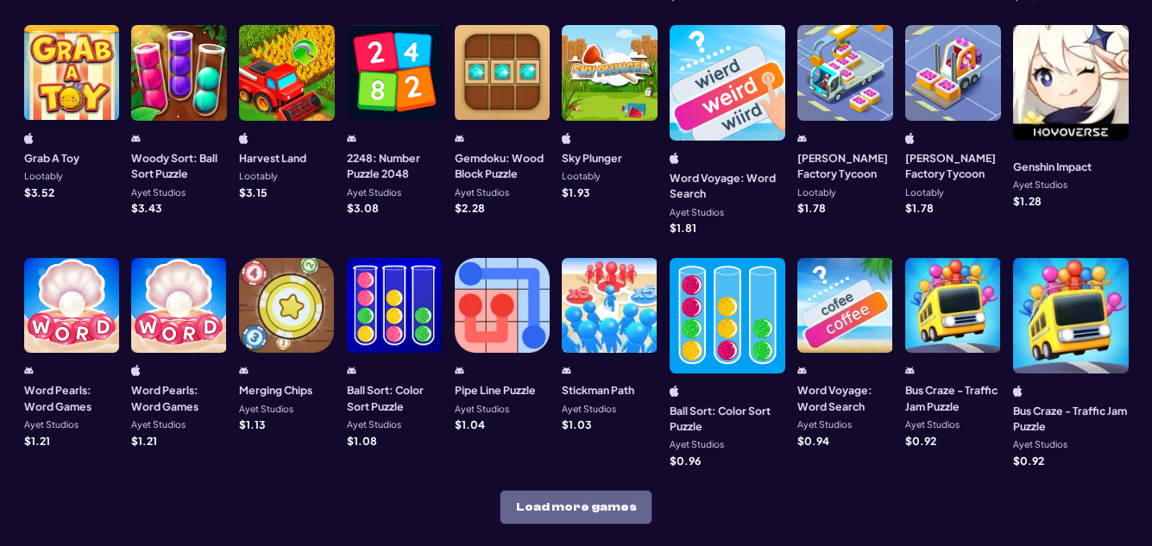
click at [613, 490] on button "Load more games" at bounding box center [576, 507] width 153 height 35
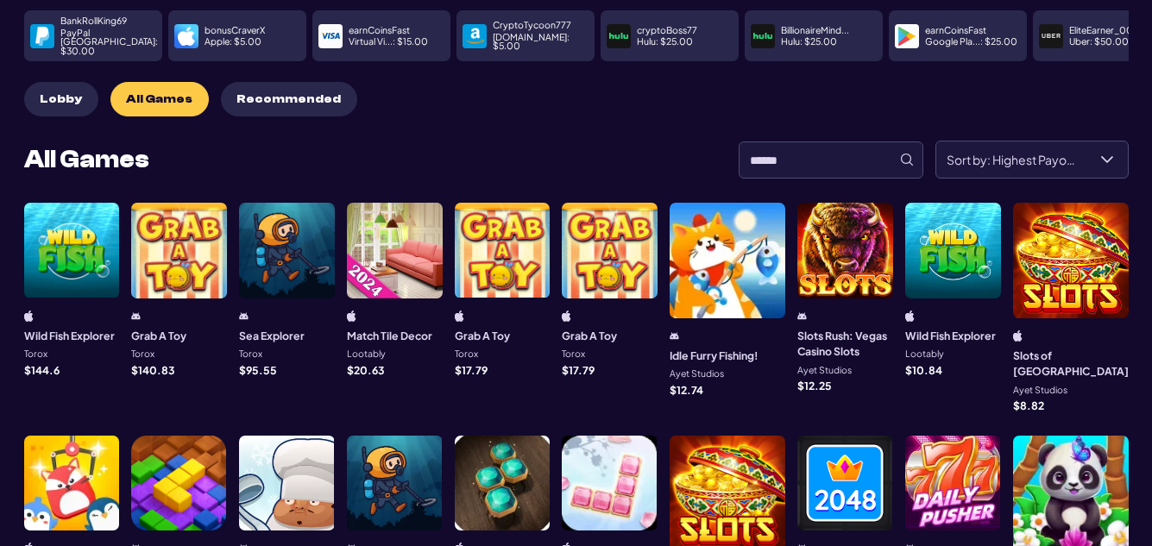
scroll to position [0, 0]
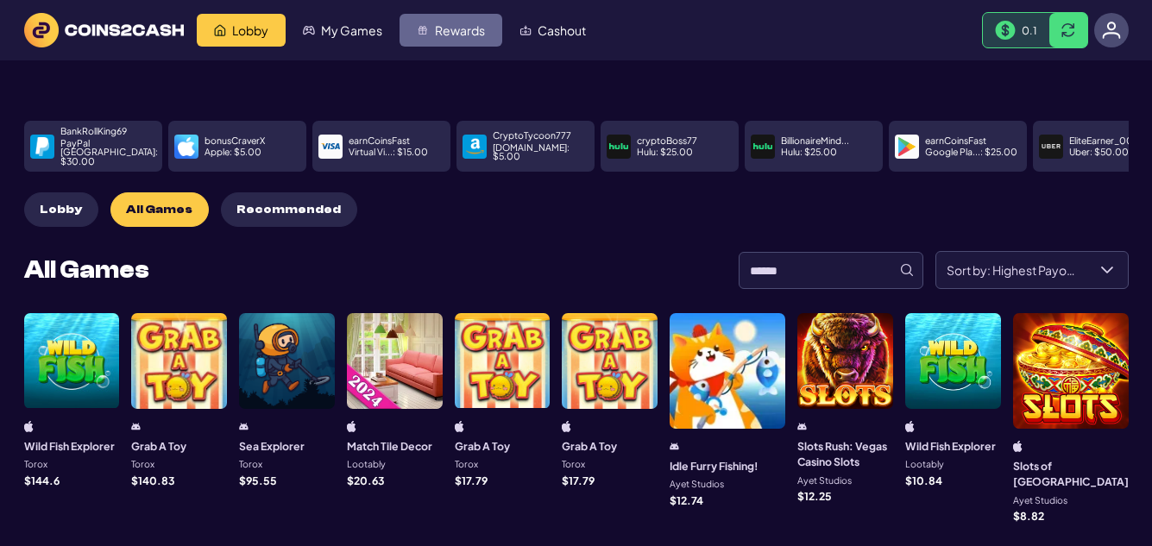
click at [447, 34] on span "Rewards" at bounding box center [460, 30] width 50 height 12
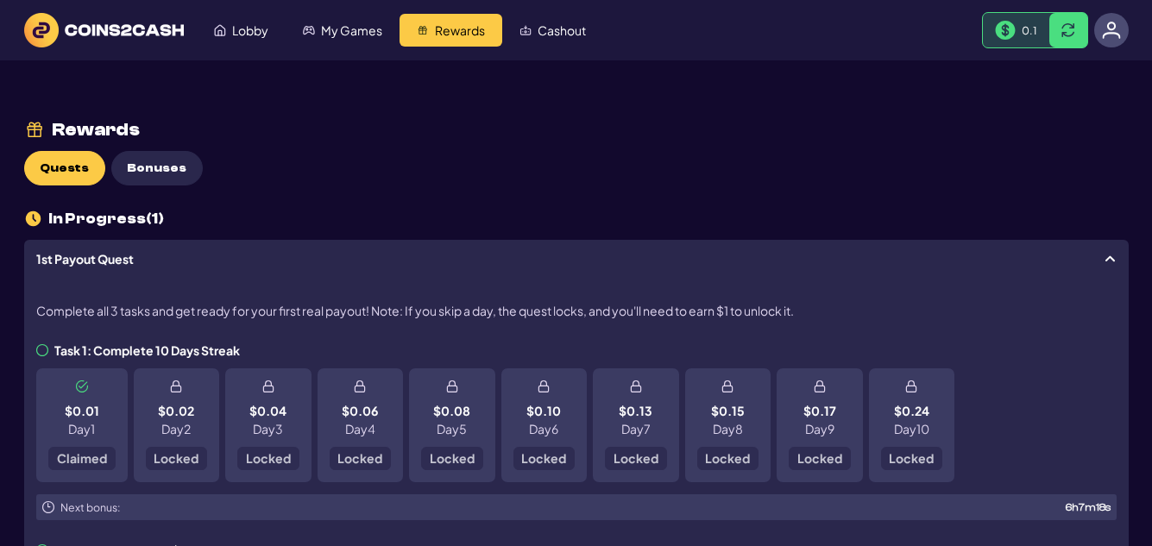
click at [1108, 260] on icon at bounding box center [1110, 259] width 14 height 14
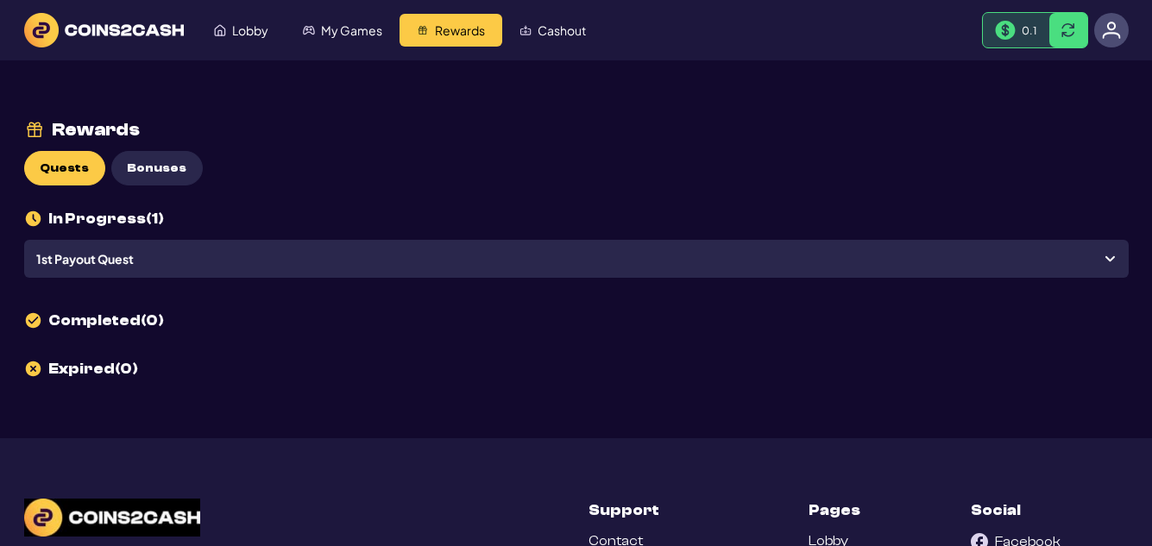
click at [1108, 260] on icon at bounding box center [1110, 259] width 14 height 14
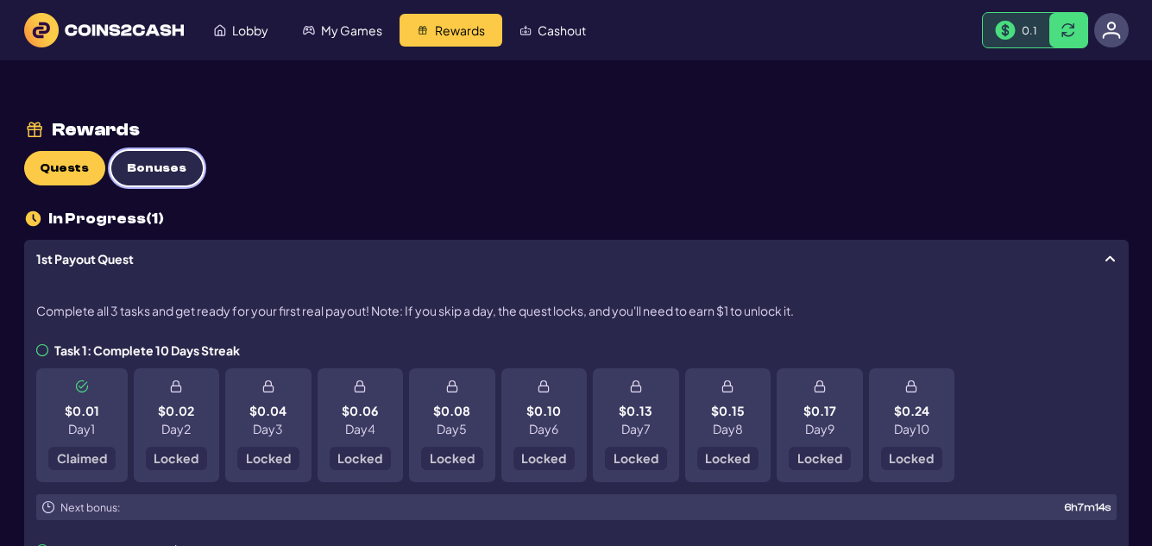
click at [161, 168] on span "Bonuses" at bounding box center [157, 168] width 60 height 15
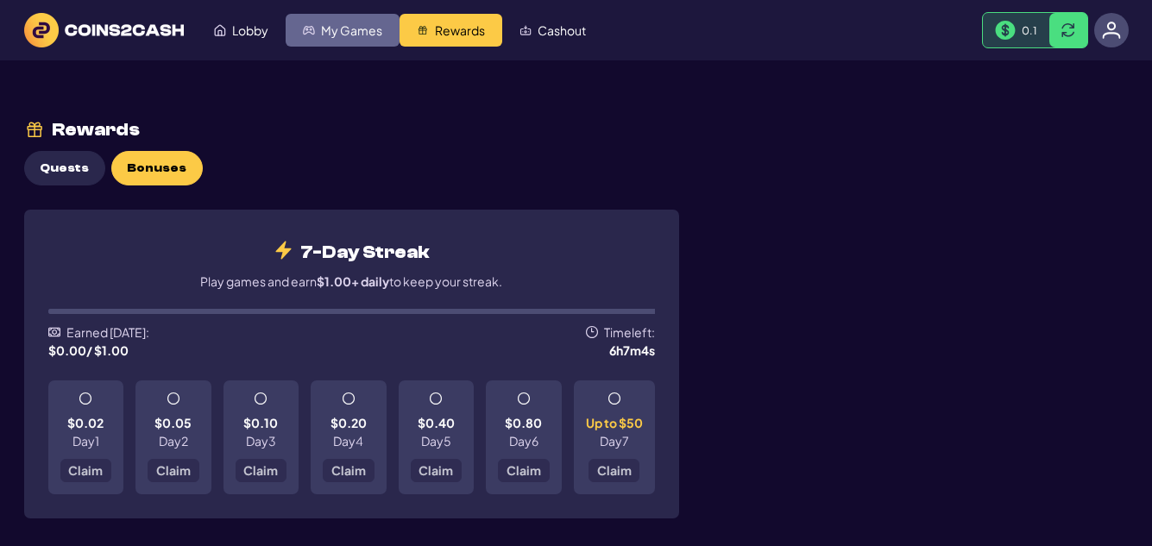
click at [347, 36] on span "My Games" at bounding box center [351, 30] width 61 height 12
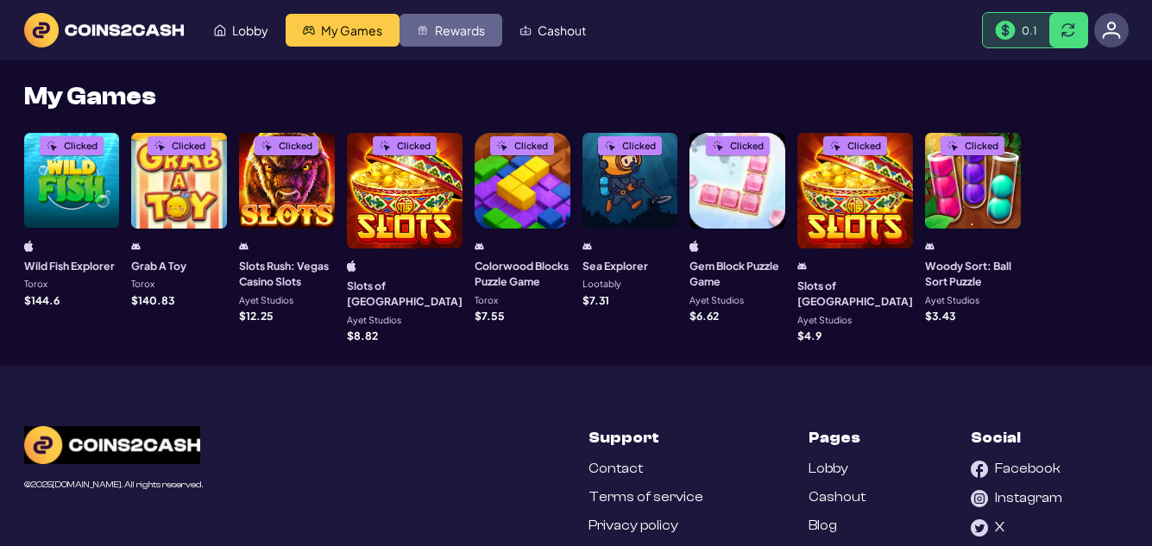
click at [420, 35] on img "Rewards" at bounding box center [423, 30] width 12 height 12
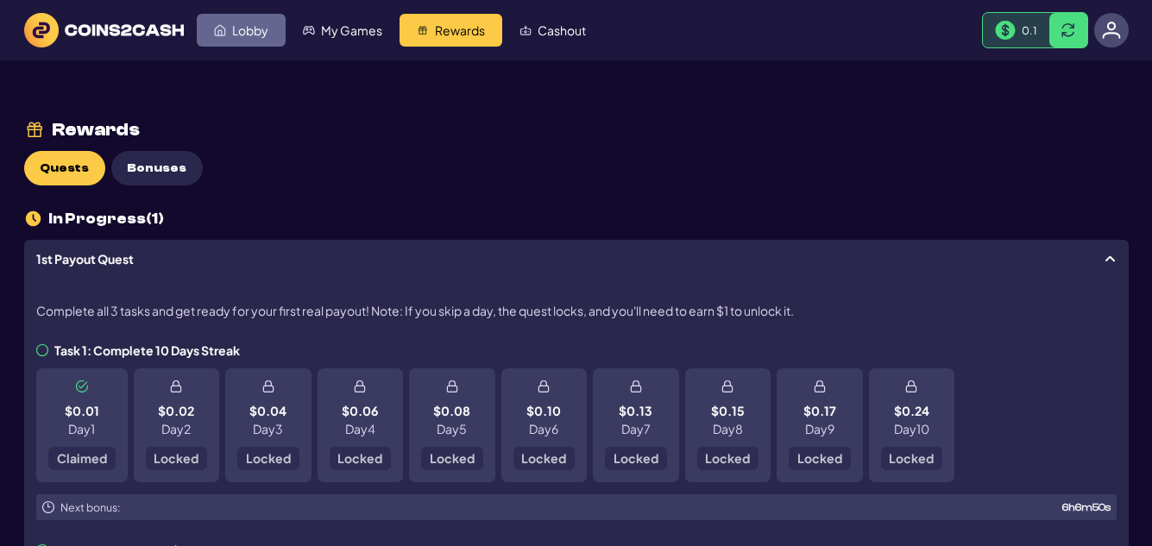
click at [258, 35] on span "Lobby" at bounding box center [250, 30] width 36 height 12
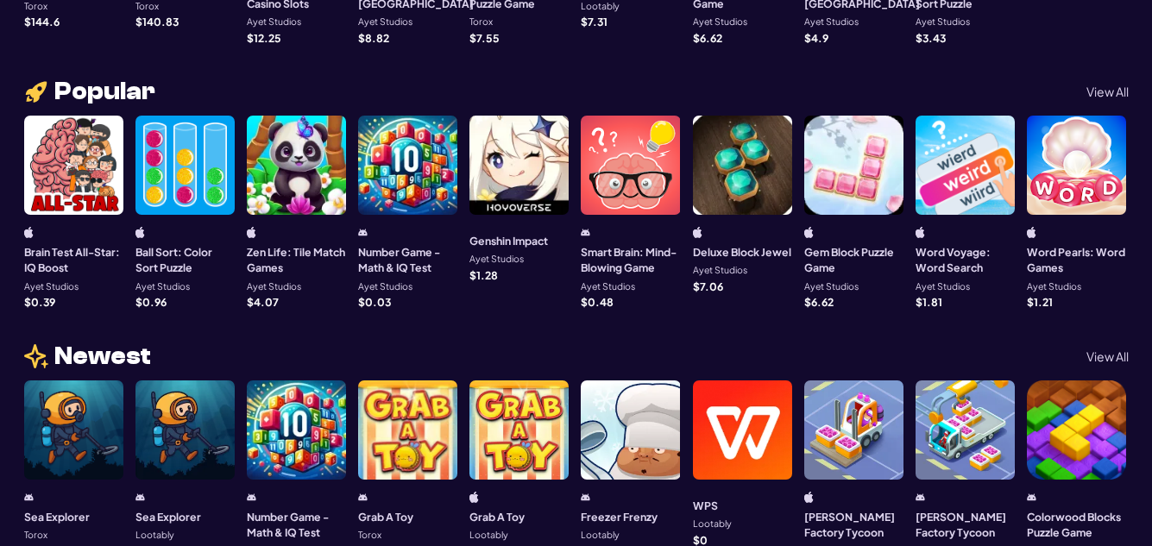
scroll to position [1100, 0]
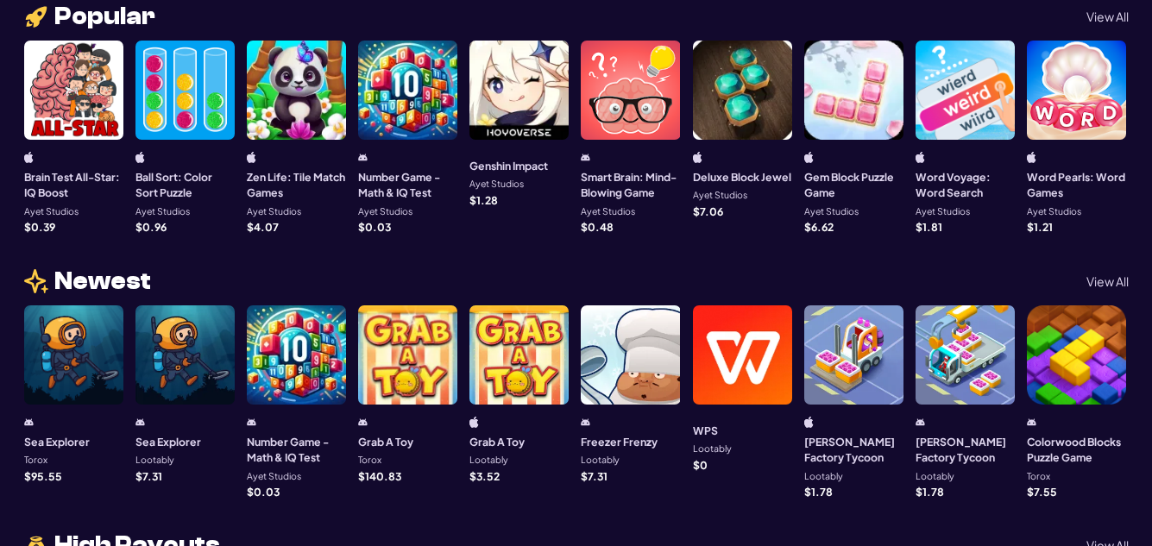
click at [1107, 275] on p "View All" at bounding box center [1107, 281] width 42 height 12
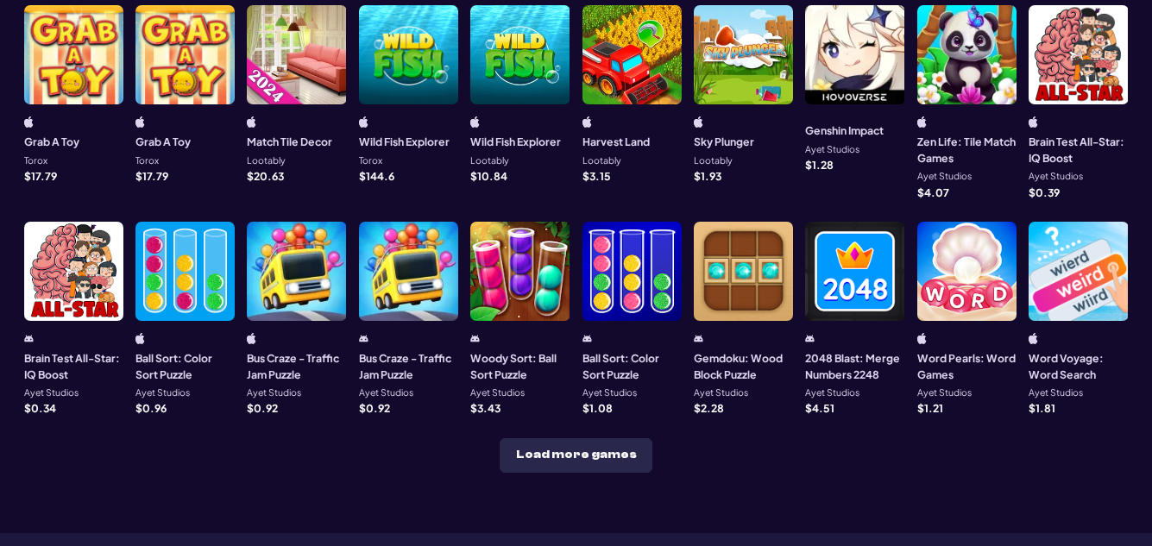
scroll to position [573, 0]
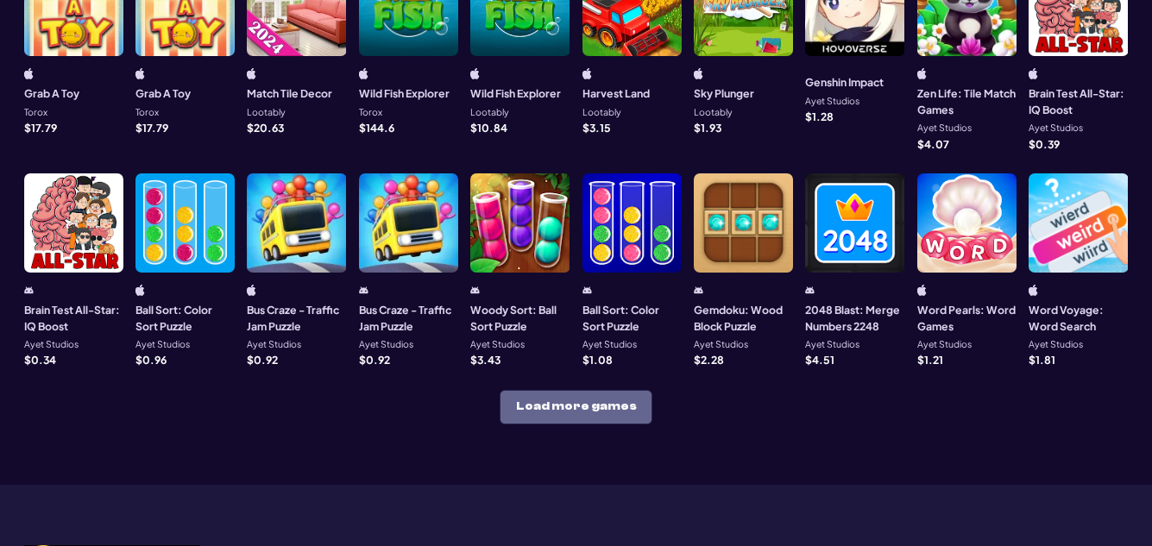
click at [555, 403] on button "Load more games" at bounding box center [576, 407] width 153 height 35
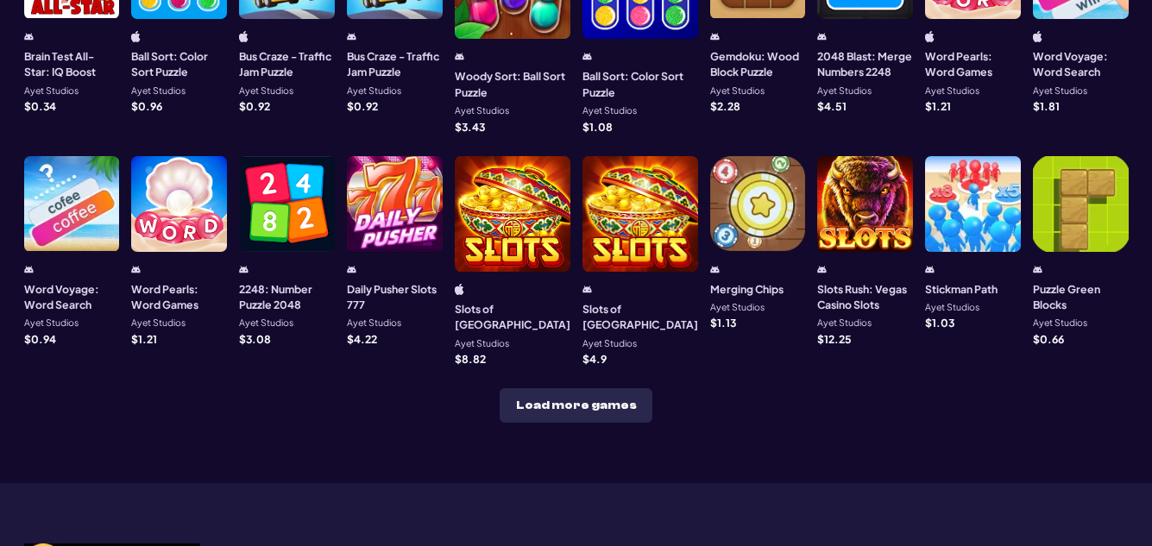
scroll to position [727, 0]
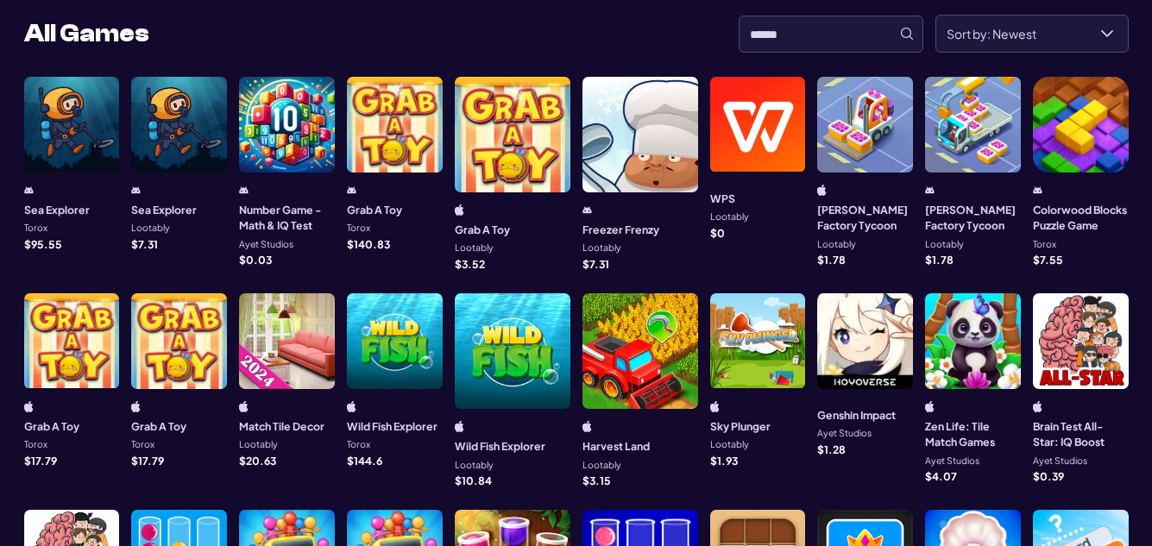
click at [1093, 90] on div at bounding box center [1081, 125] width 96 height 96
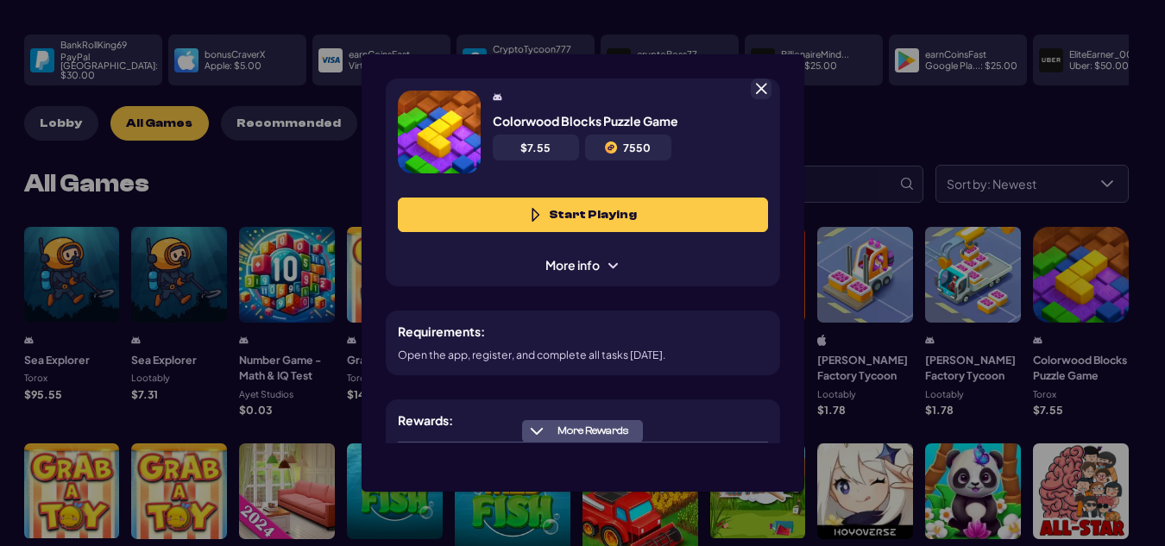
click at [762, 87] on span at bounding box center [761, 89] width 16 height 16
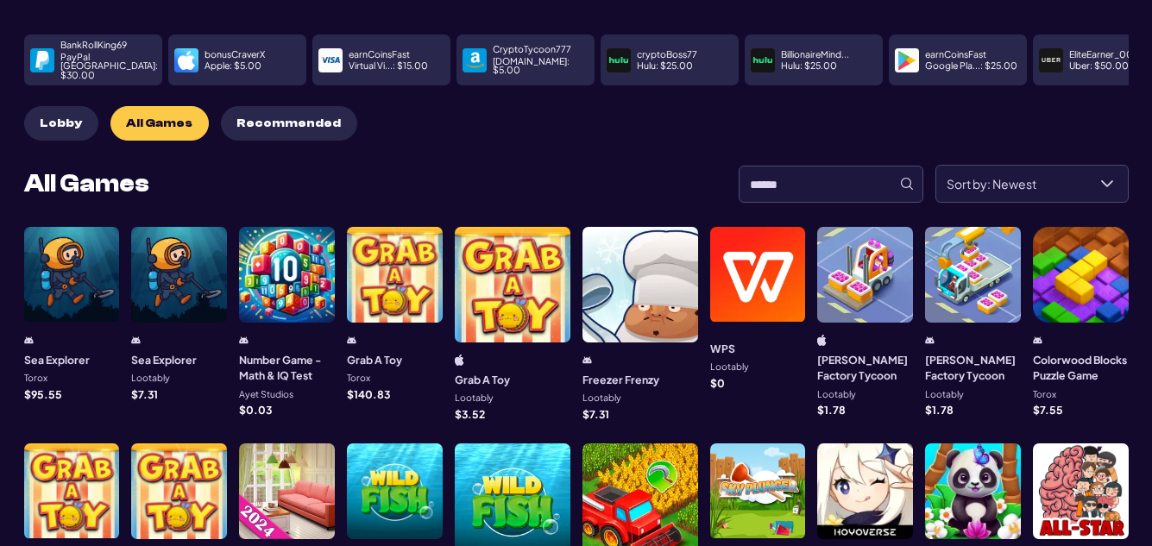
click at [65, 116] on span "Lobby" at bounding box center [61, 123] width 42 height 15
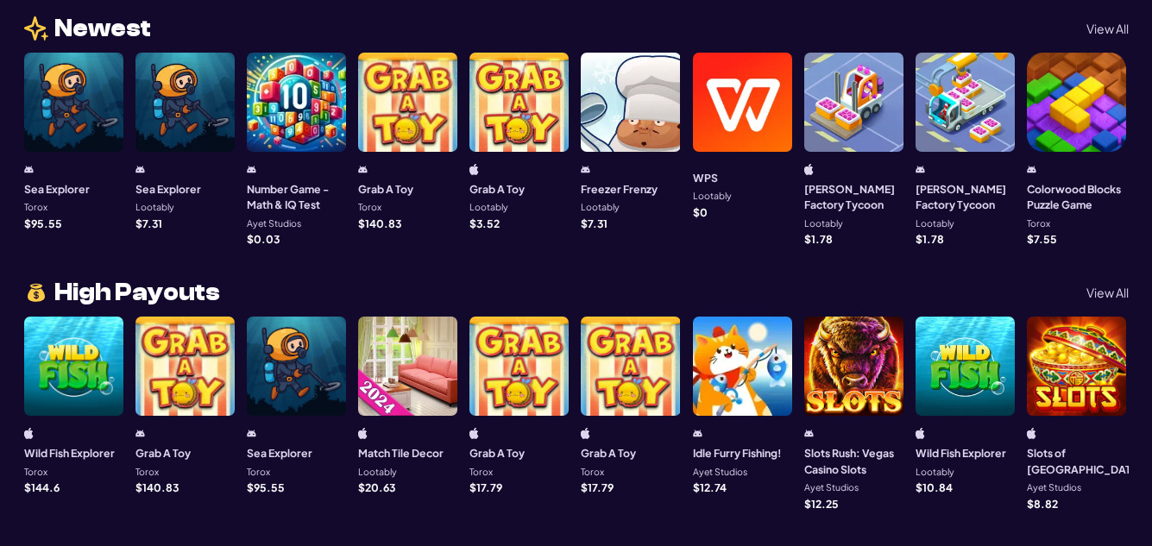
scroll to position [1357, 0]
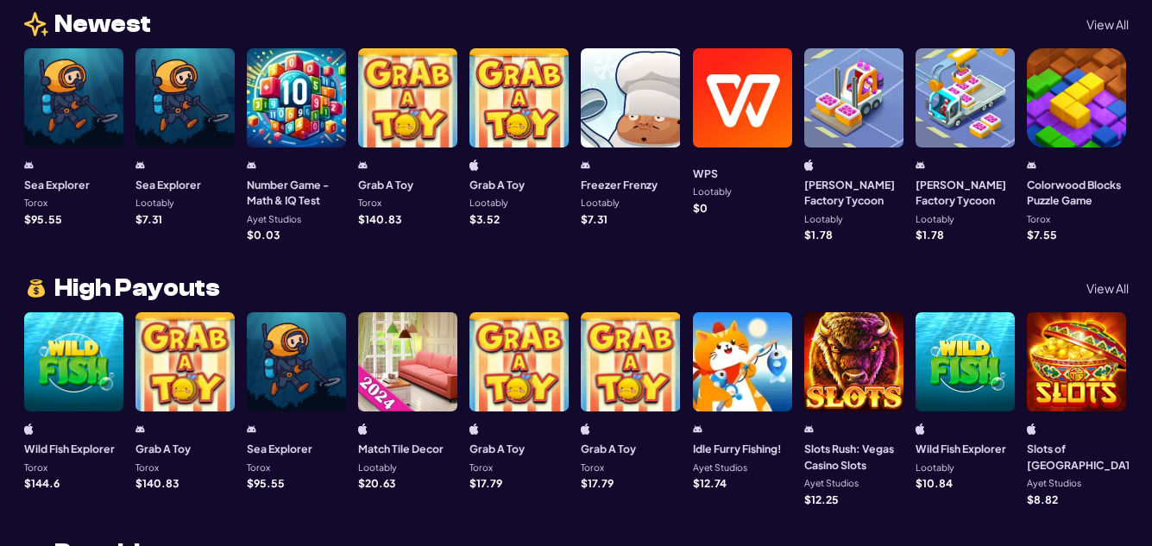
click at [1104, 282] on p "View All" at bounding box center [1107, 288] width 42 height 12
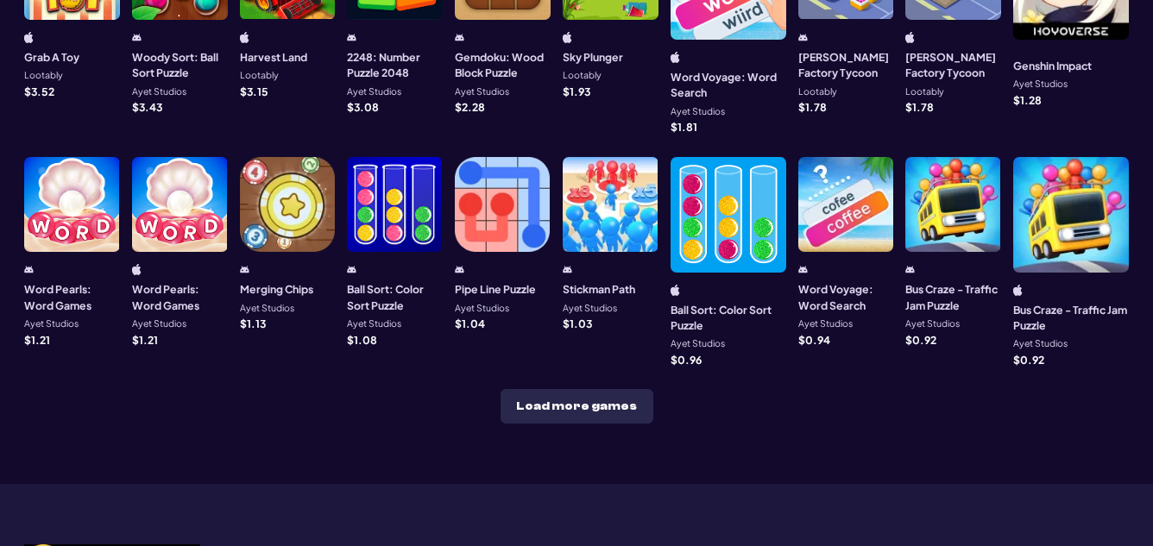
scroll to position [872, 0]
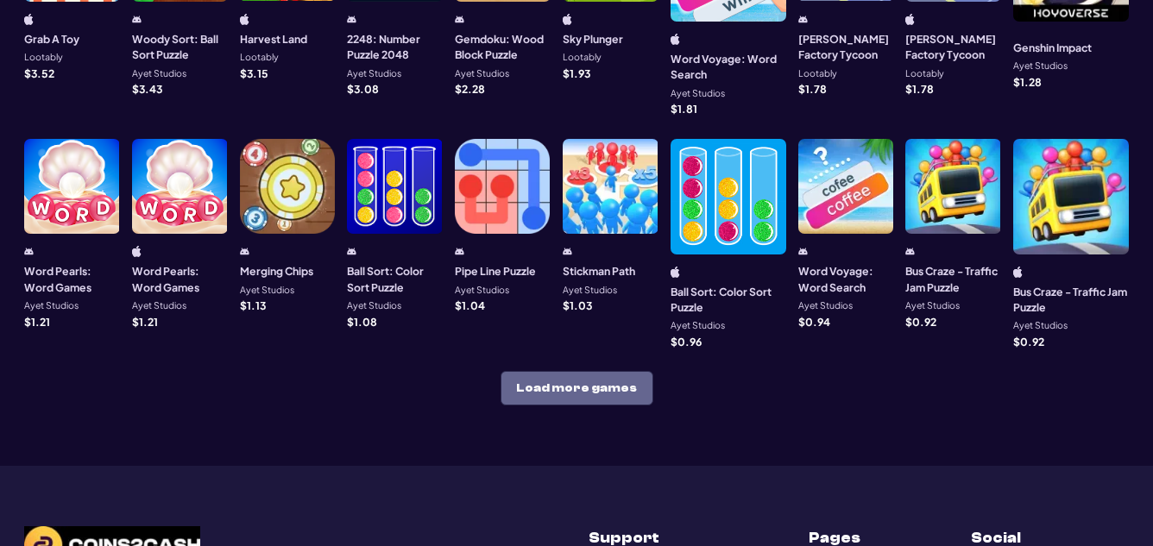
click at [588, 371] on button "Load more games" at bounding box center [576, 388] width 153 height 35
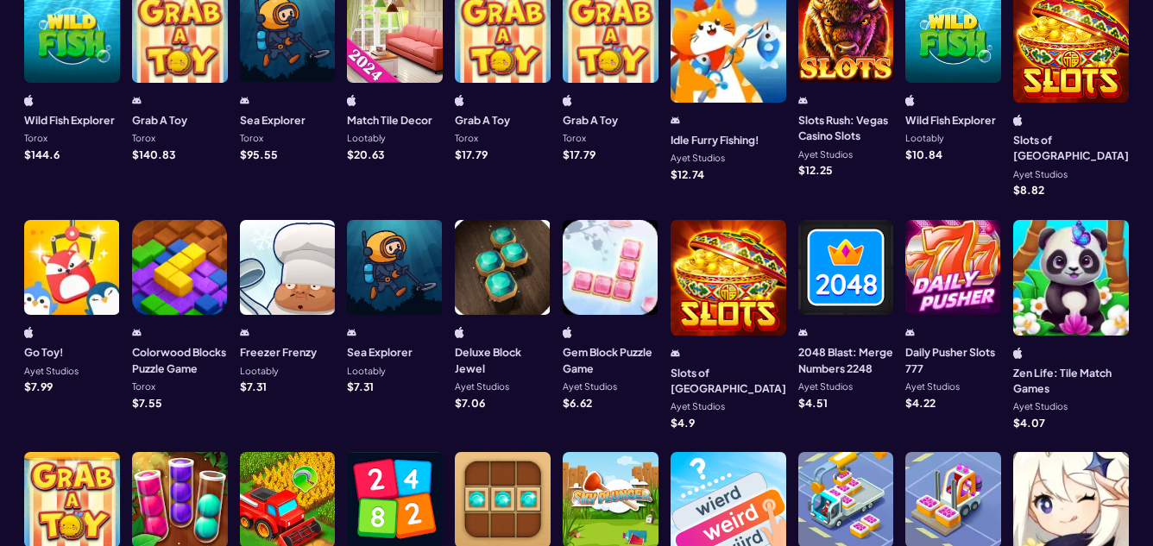
scroll to position [144, 0]
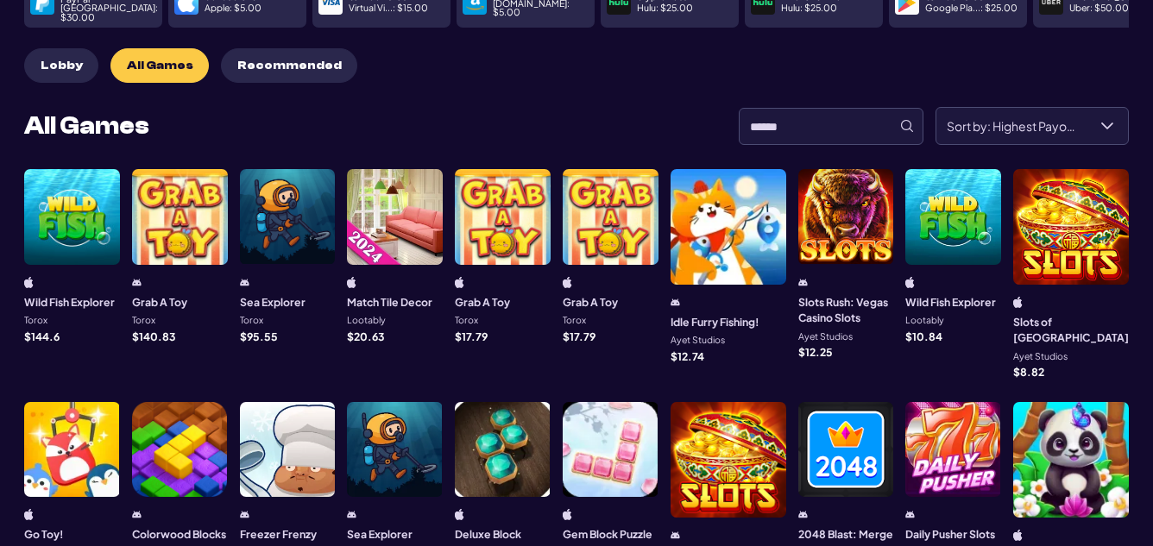
click at [145, 59] on span "All Games" at bounding box center [160, 66] width 66 height 15
click at [256, 59] on span "Recommended" at bounding box center [289, 66] width 104 height 15
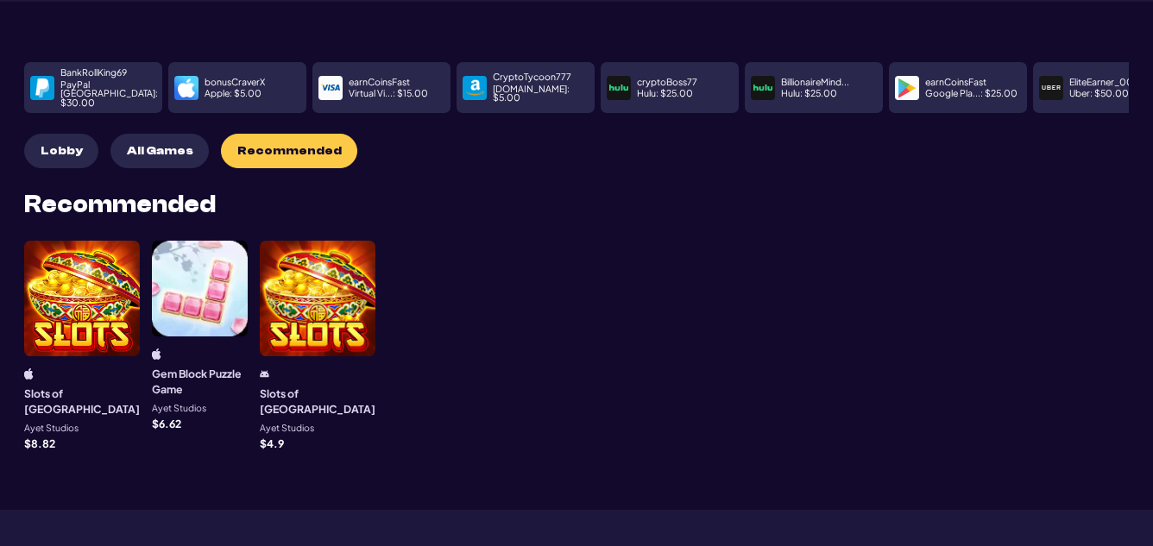
scroll to position [9, 0]
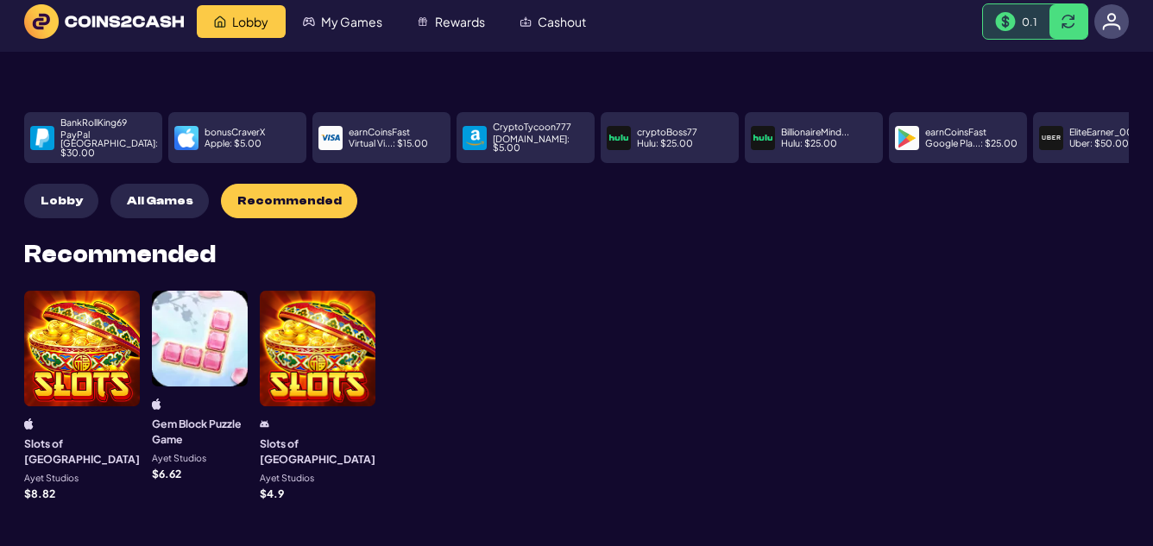
click at [56, 194] on span "Lobby" at bounding box center [62, 201] width 42 height 15
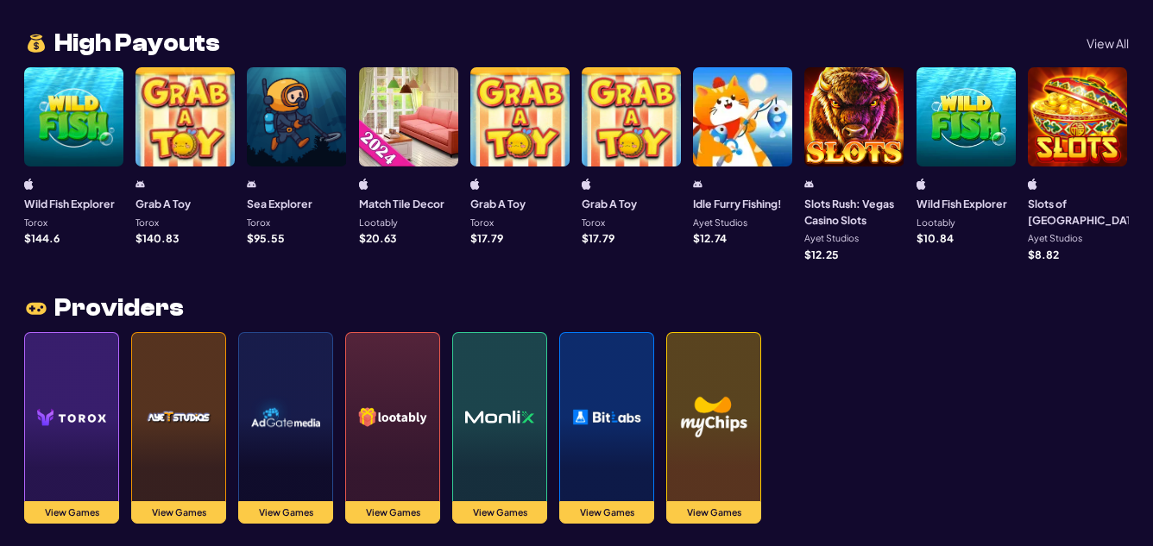
scroll to position [1100, 0]
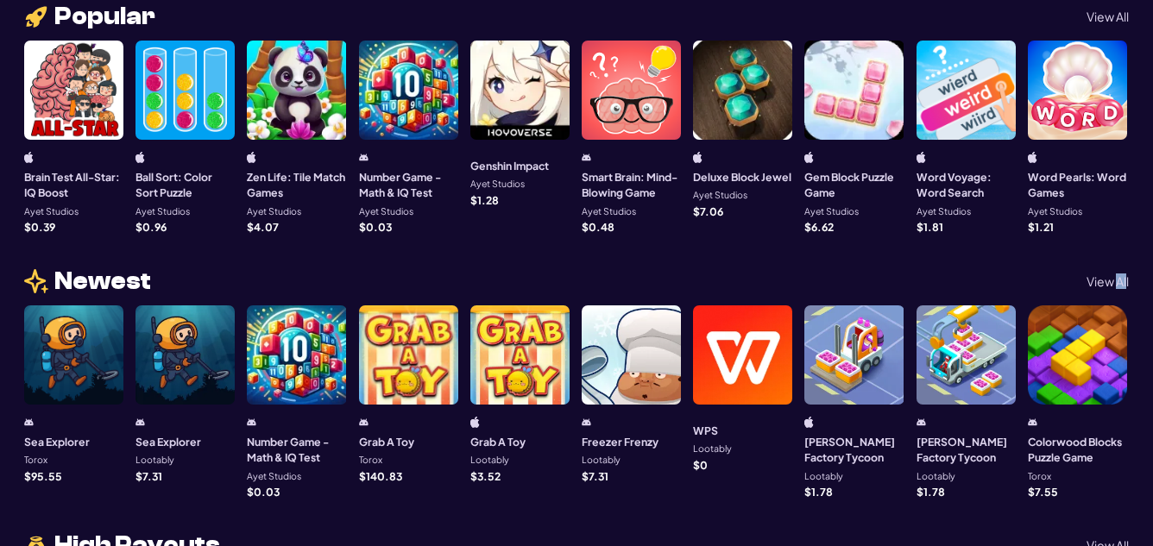
drag, startPoint x: 1118, startPoint y: 263, endPoint x: 1125, endPoint y: 224, distance: 39.4
click at [1125, 224] on div "Daily Reward 5 h 58 m 4 s Featured Boosted Brain Test All-Star: IQ Boost Ayet S…" at bounding box center [576, 365] width 1104 height 2429
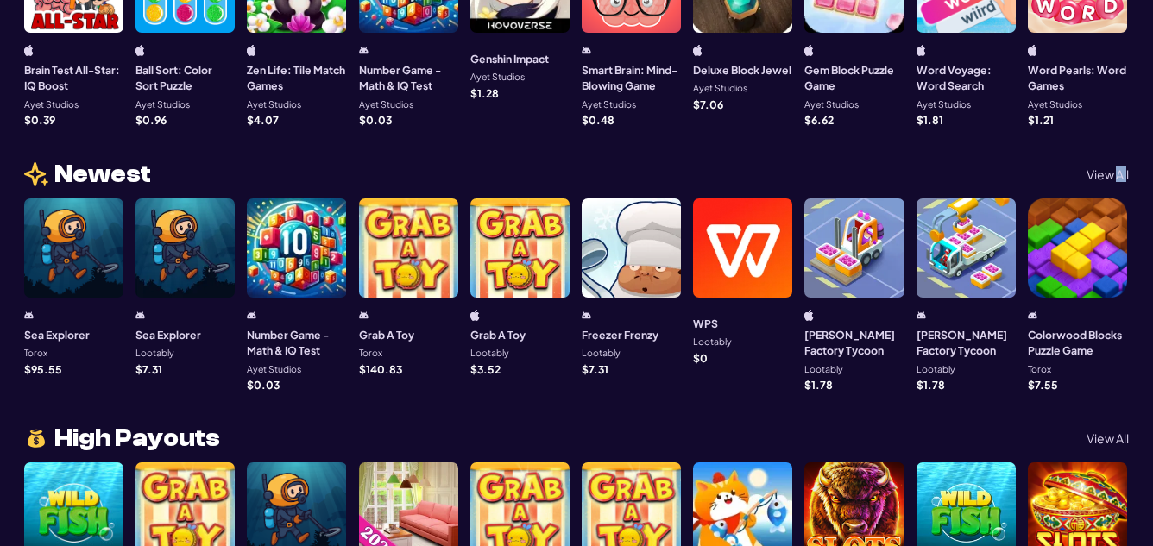
scroll to position [1466, 0]
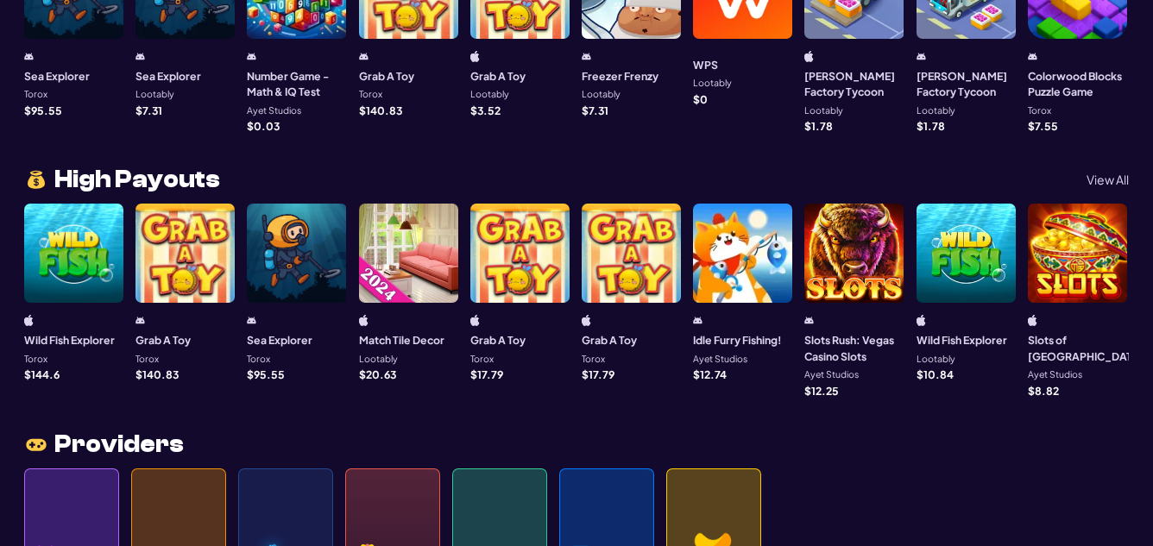
click at [1107, 173] on p "View All" at bounding box center [1107, 179] width 42 height 12
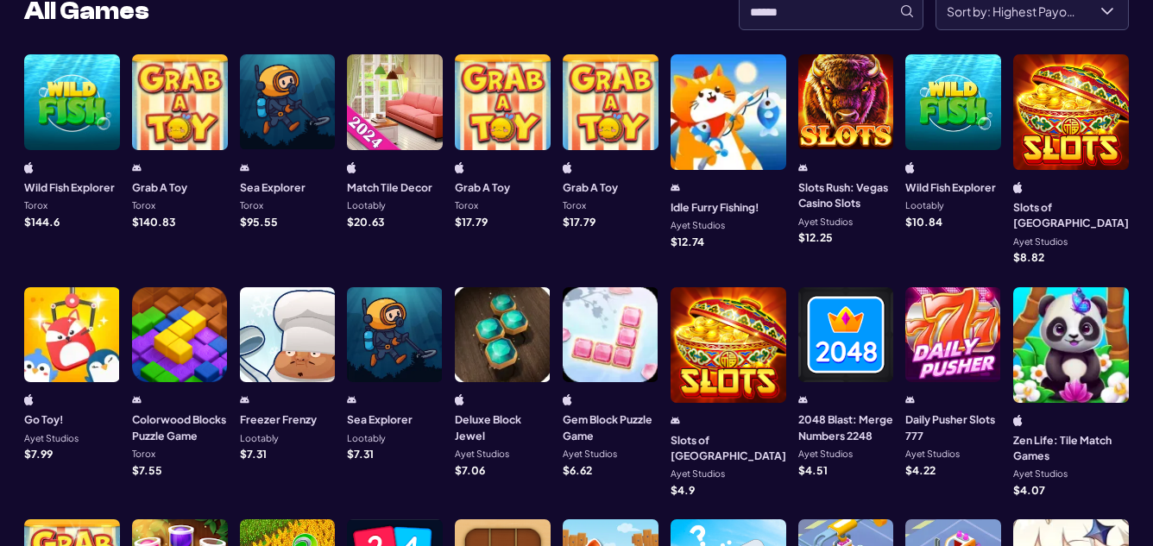
scroll to position [0, 0]
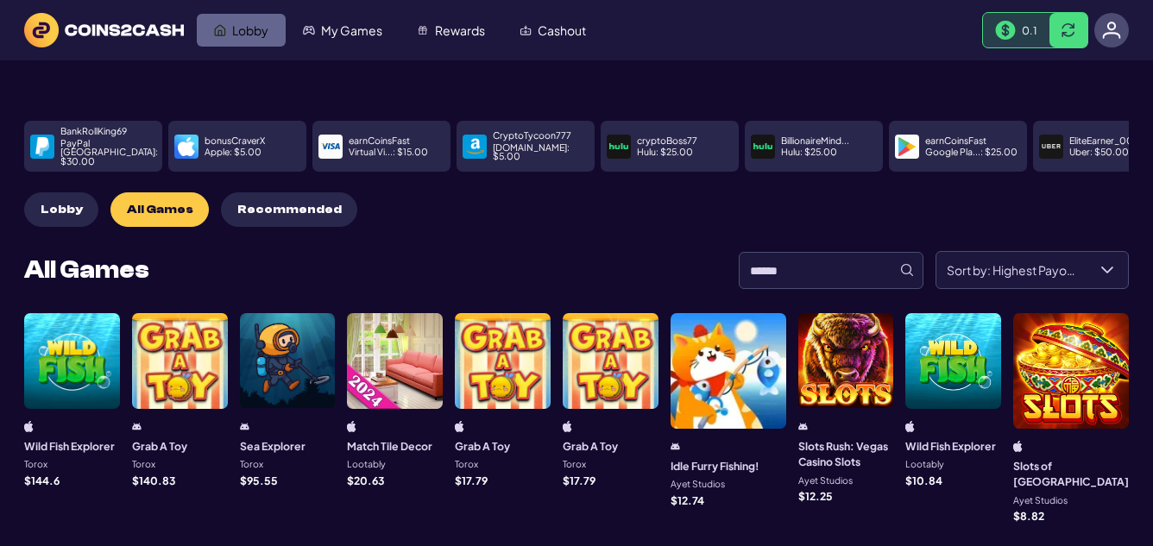
click at [247, 28] on span "Lobby" at bounding box center [250, 30] width 36 height 12
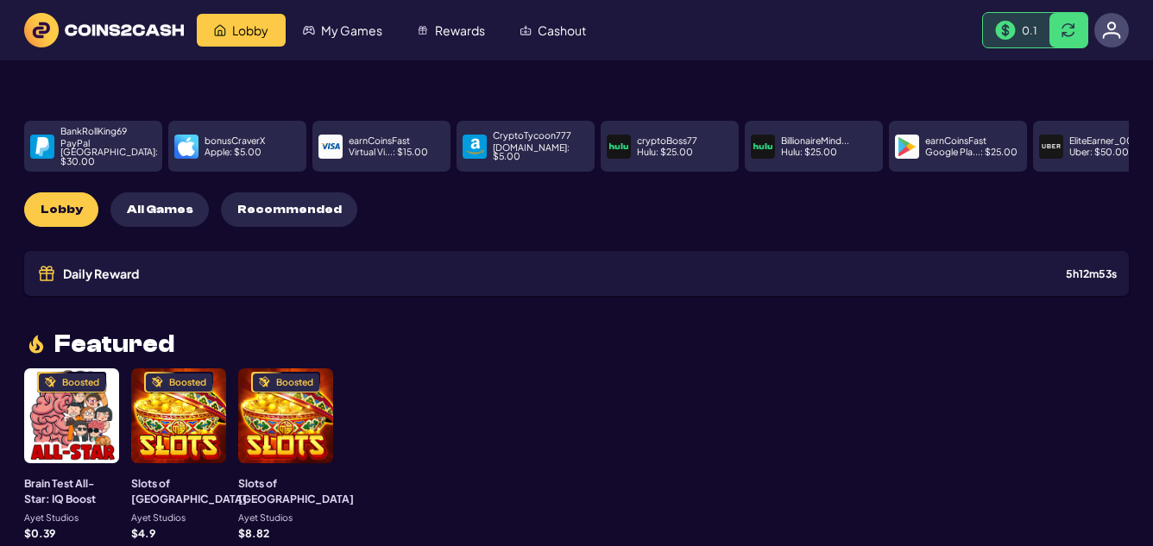
click at [111, 141] on p "PayPal [GEOGRAPHIC_DATA] : $ 30.00" at bounding box center [108, 153] width 97 height 28
click at [76, 144] on p "PayPal [GEOGRAPHIC_DATA] : $ 30.00" at bounding box center [108, 153] width 97 height 28
click at [74, 141] on p "PayPal [GEOGRAPHIC_DATA] : $ 30.00" at bounding box center [108, 153] width 97 height 28
click at [74, 136] on p "BankRollKing69" at bounding box center [93, 131] width 66 height 9
click at [558, 31] on span "Cashout" at bounding box center [562, 30] width 48 height 12
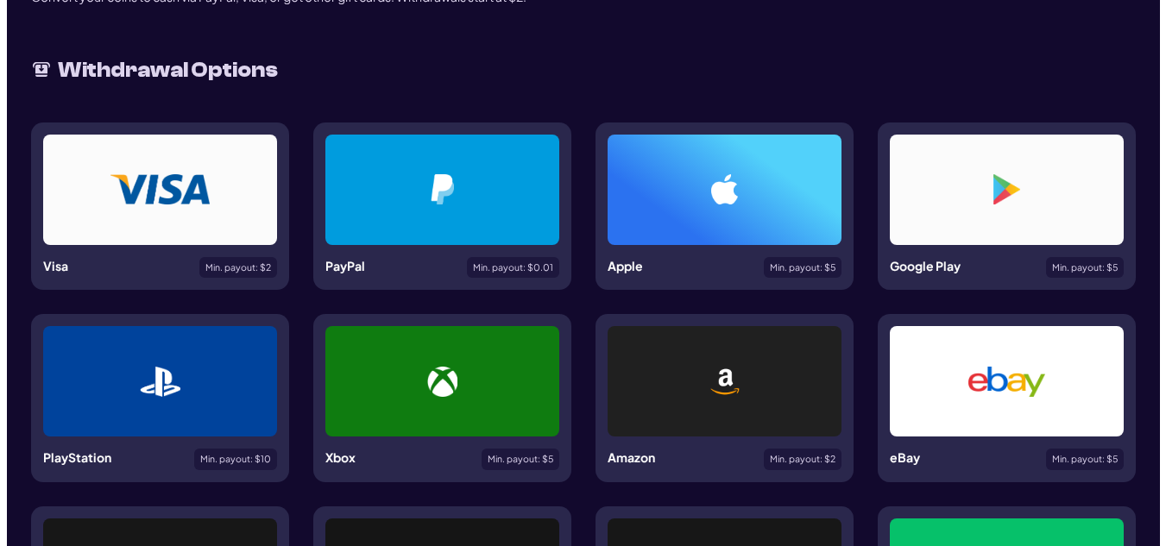
scroll to position [168, 0]
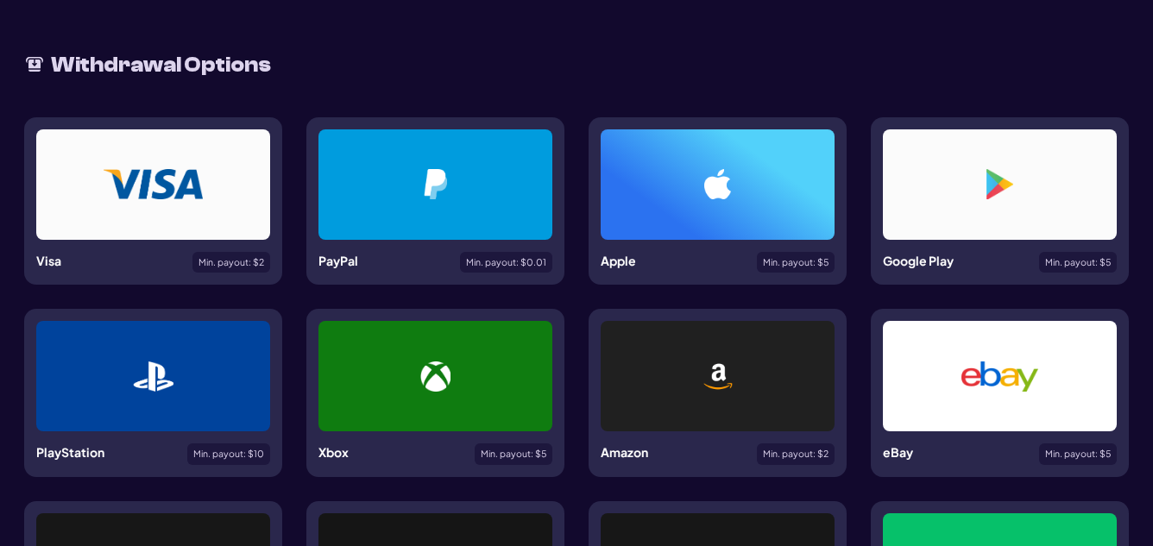
click at [443, 143] on div at bounding box center [435, 184] width 234 height 110
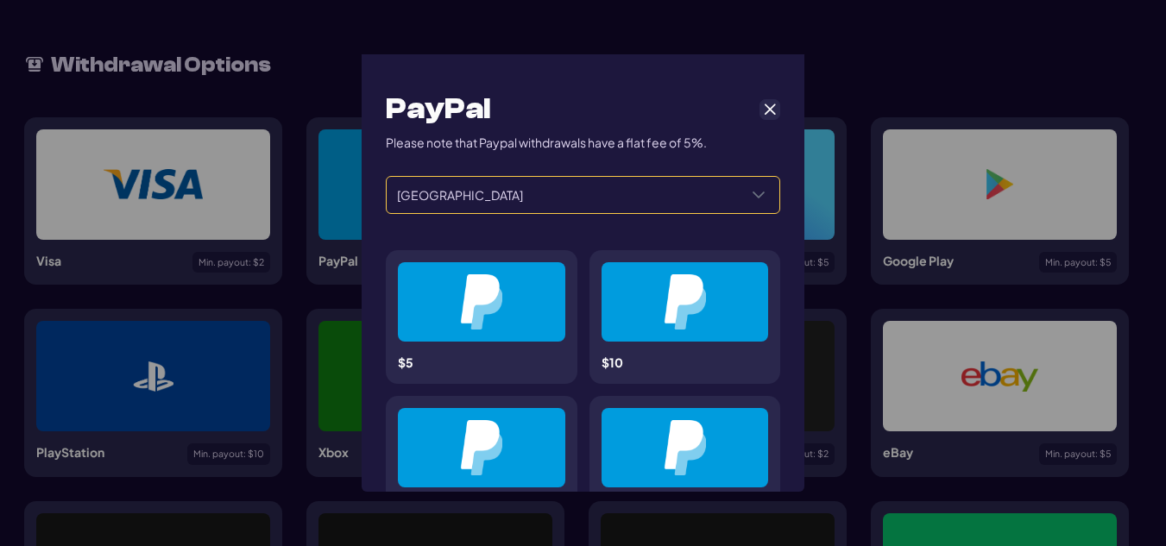
click at [752, 192] on icon "Select a Country" at bounding box center [758, 195] width 12 height 7
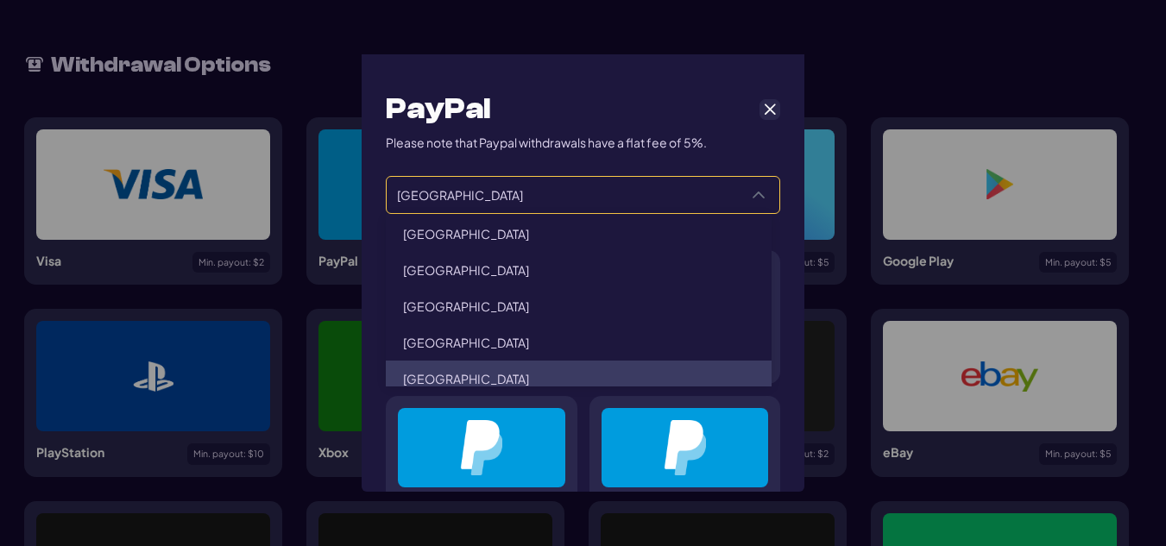
scroll to position [3161, 0]
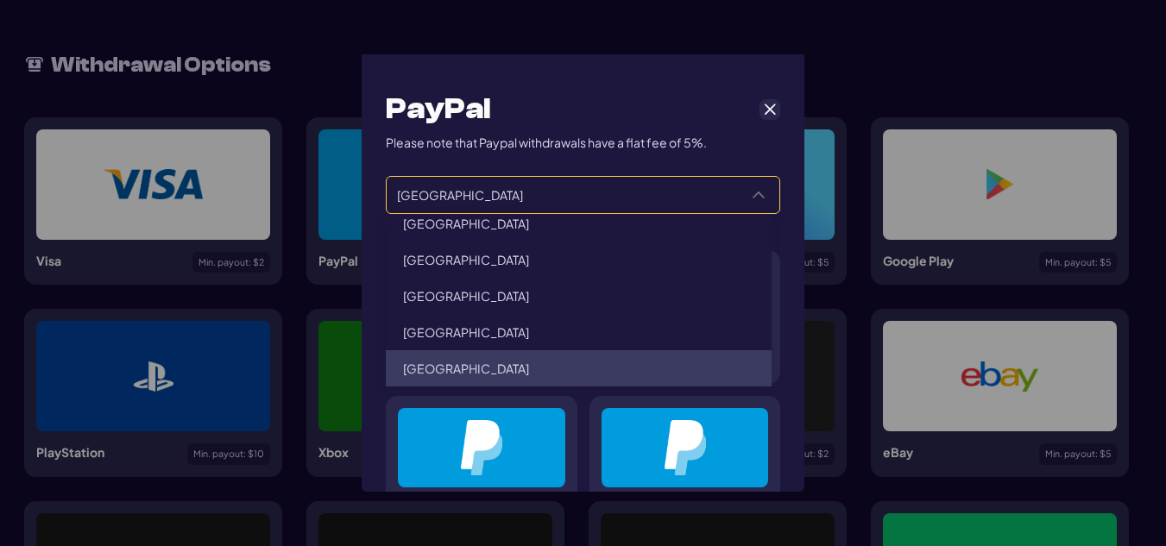
click at [484, 359] on li "[GEOGRAPHIC_DATA]" at bounding box center [579, 368] width 386 height 36
type input "**********"
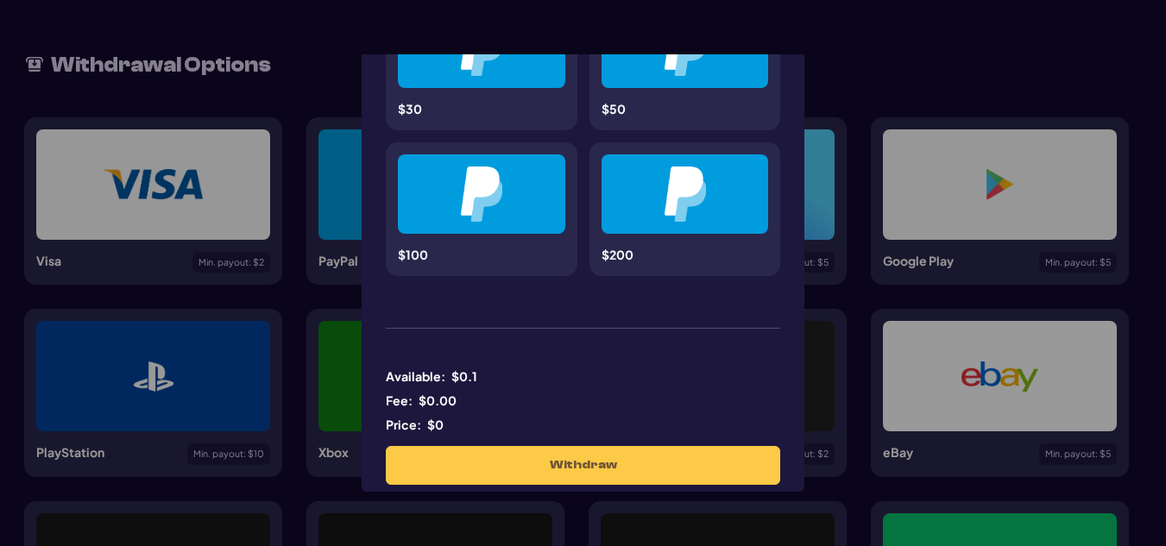
scroll to position [575, 0]
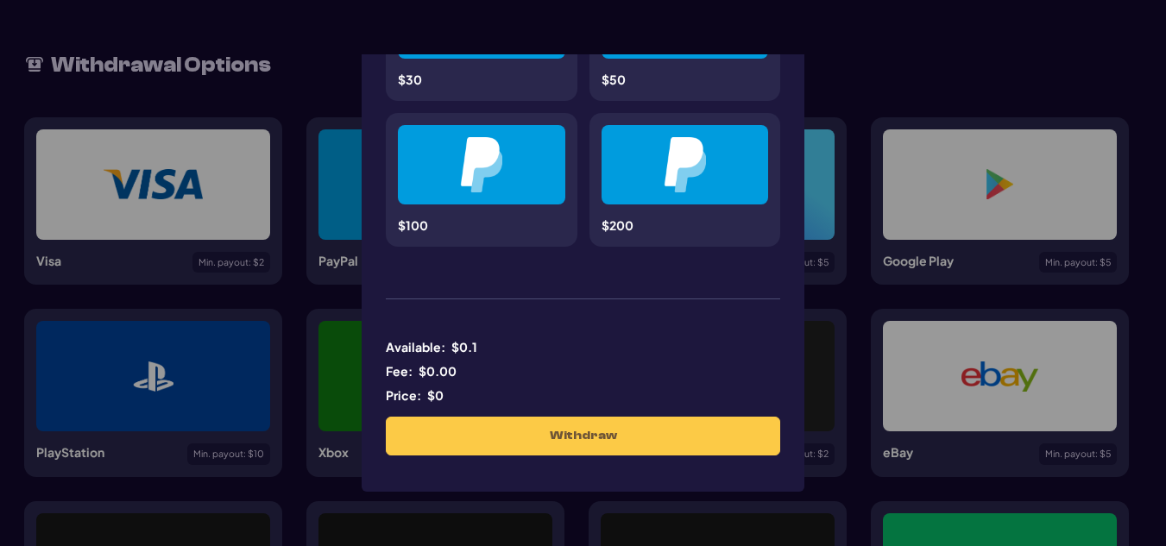
drag, startPoint x: 806, startPoint y: 427, endPoint x: 802, endPoint y: 387, distance: 40.7
click at [802, 387] on div "**********" at bounding box center [583, 273] width 1166 height 546
drag, startPoint x: 810, startPoint y: 368, endPoint x: 808, endPoint y: 324, distance: 43.2
click at [808, 324] on div "**********" at bounding box center [583, 273] width 1166 height 546
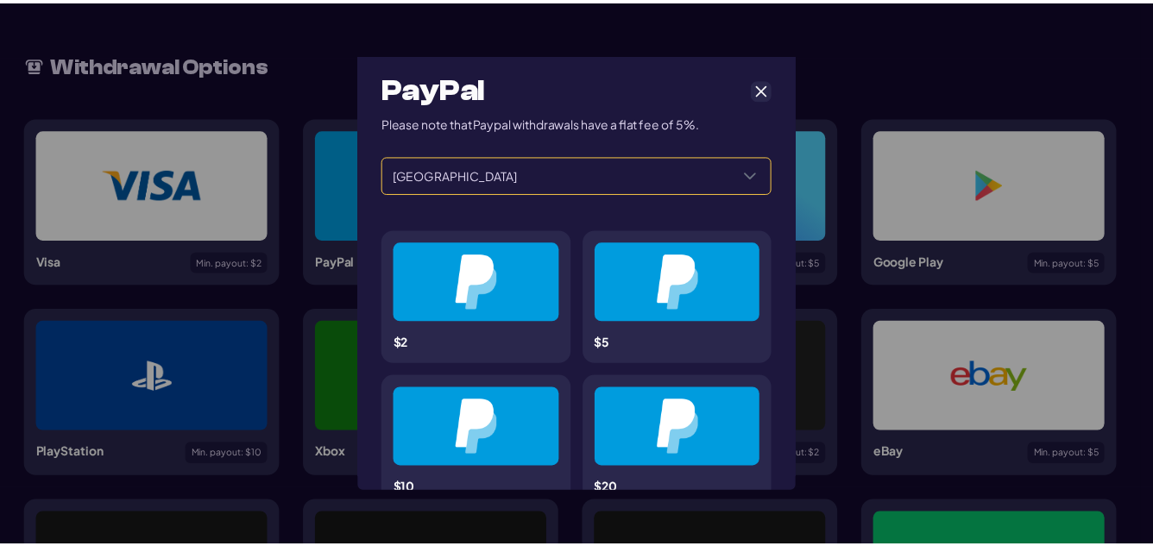
scroll to position [10, 0]
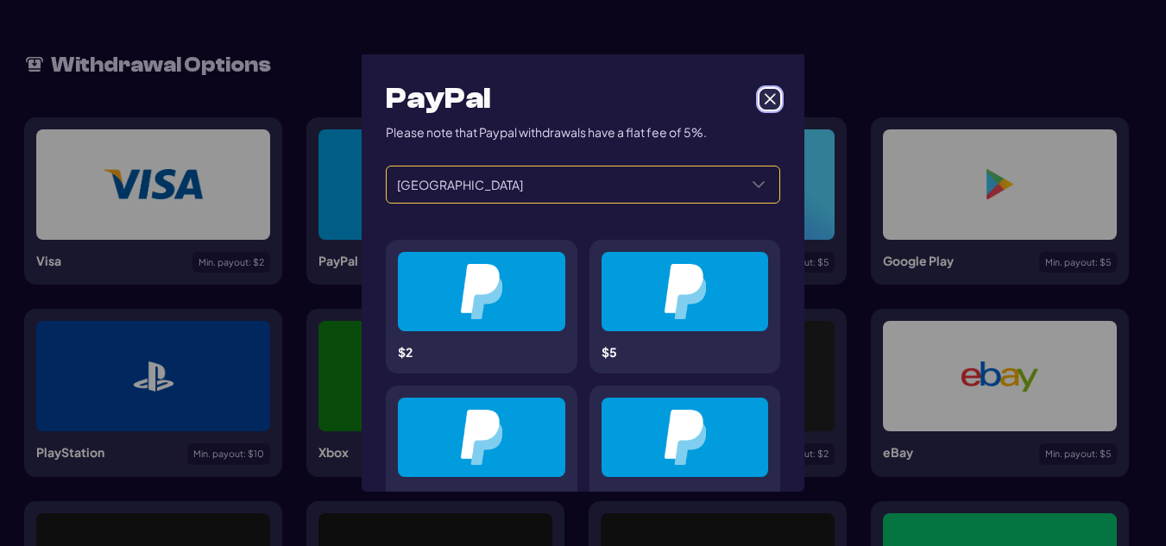
click at [762, 104] on span "Cancel" at bounding box center [770, 99] width 16 height 16
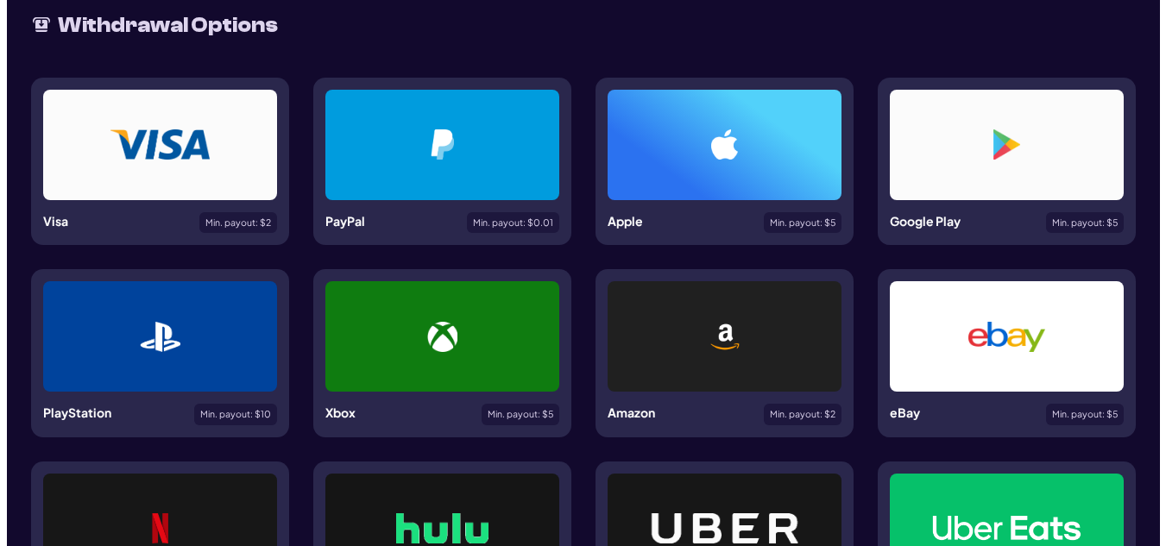
scroll to position [201, 0]
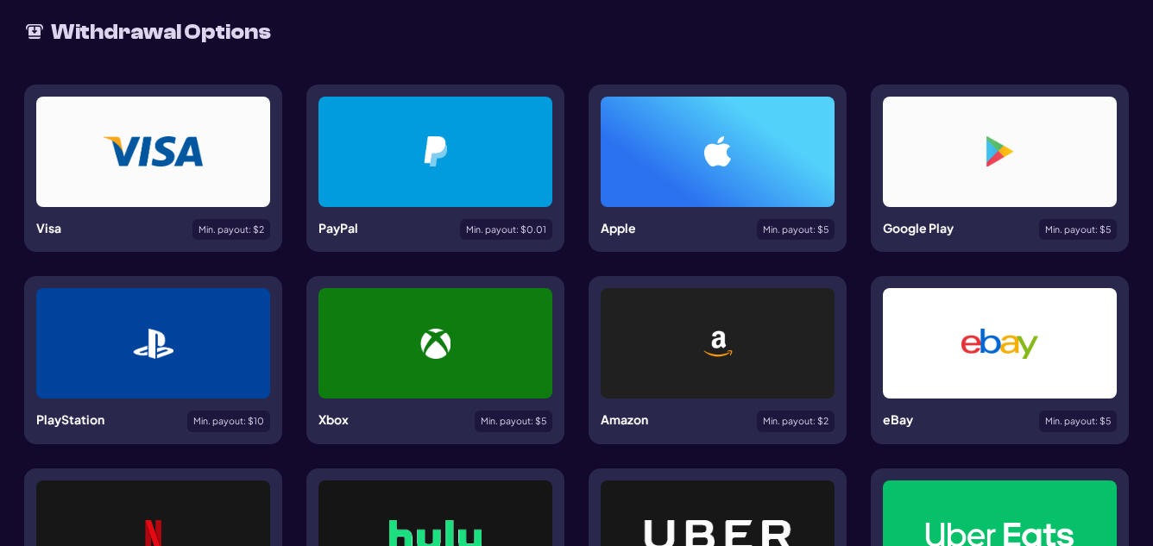
click at [99, 151] on div at bounding box center [153, 151] width 151 height 30
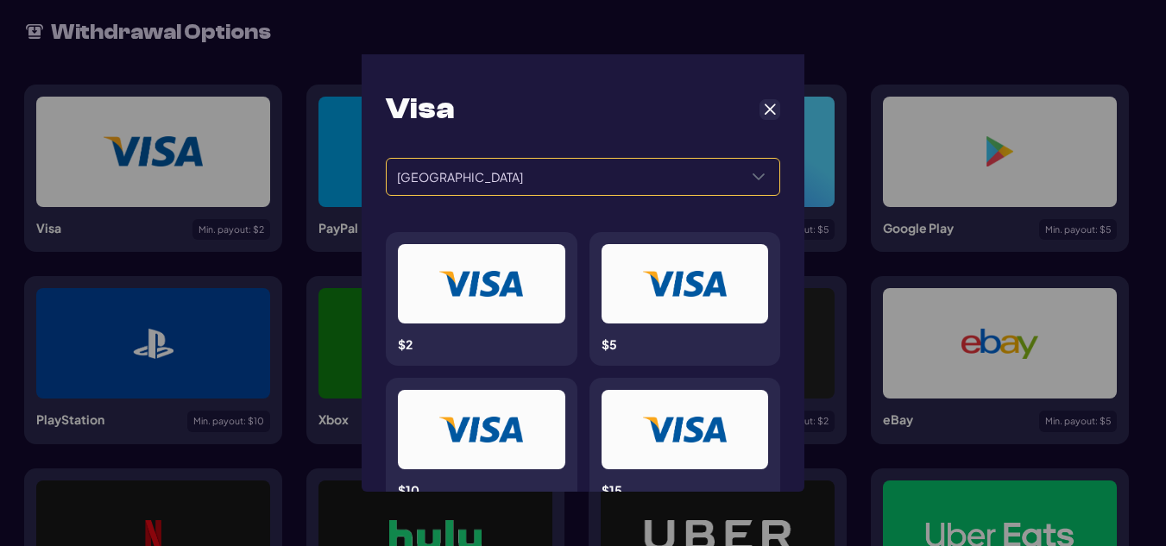
click at [753, 180] on icon "Select a Country" at bounding box center [758, 177] width 14 height 14
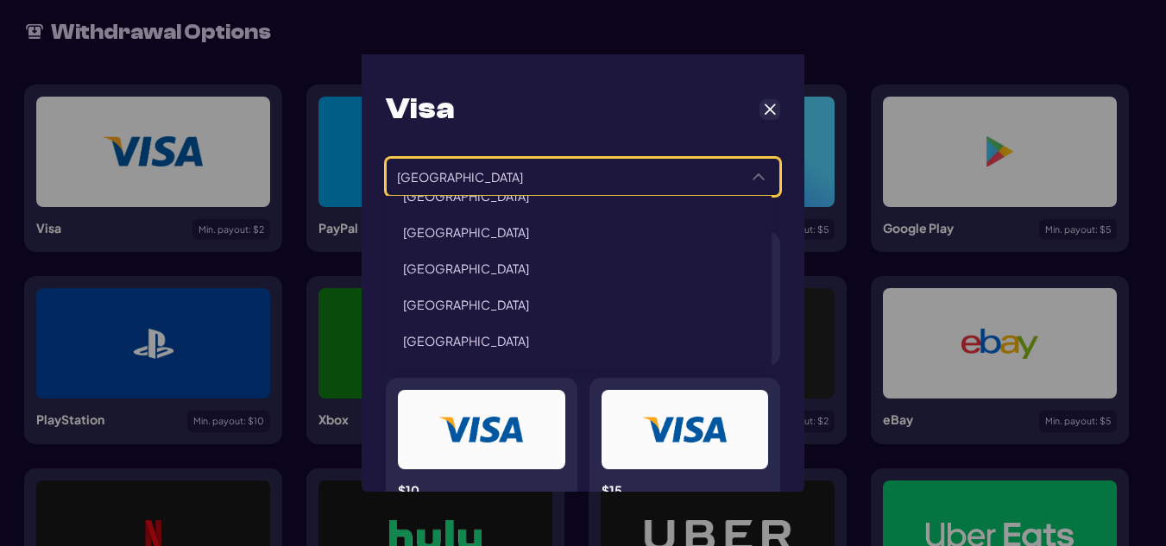
scroll to position [7100, 0]
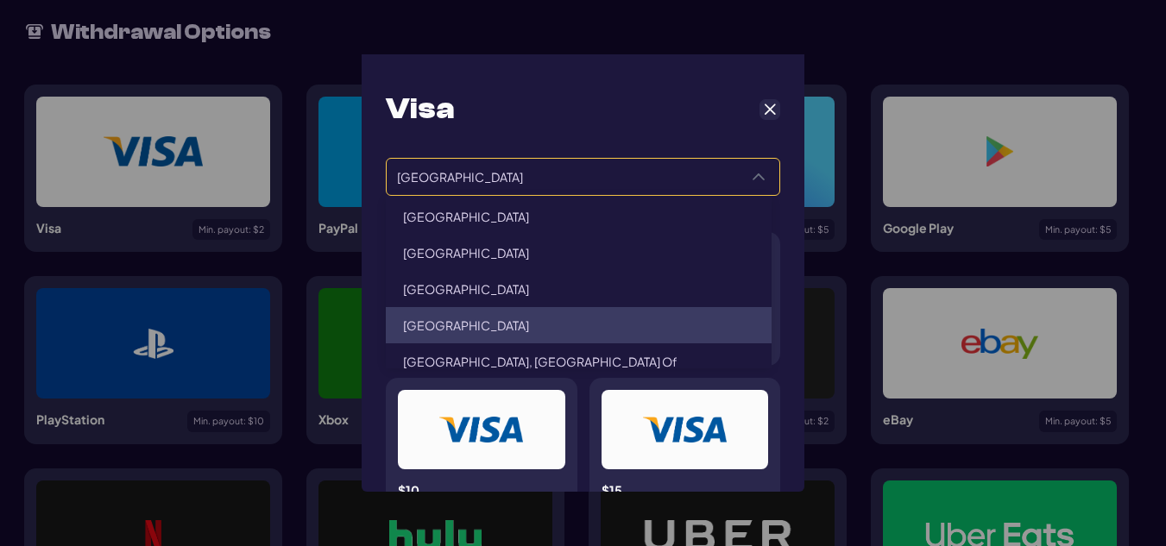
drag, startPoint x: 754, startPoint y: 330, endPoint x: 764, endPoint y: 339, distance: 12.8
click at [764, 339] on div "[GEOGRAPHIC_DATA] [GEOGRAPHIC_DATA] [GEOGRAPHIC_DATA] [GEOGRAPHIC_DATA] [GEOGRA…" at bounding box center [579, 282] width 386 height 173
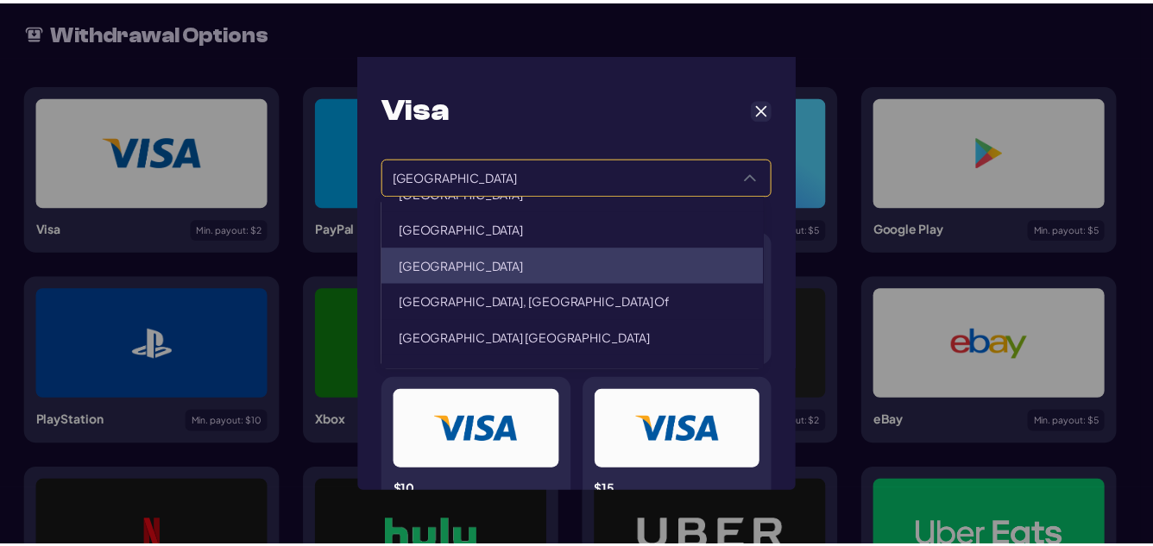
scroll to position [7195, 0]
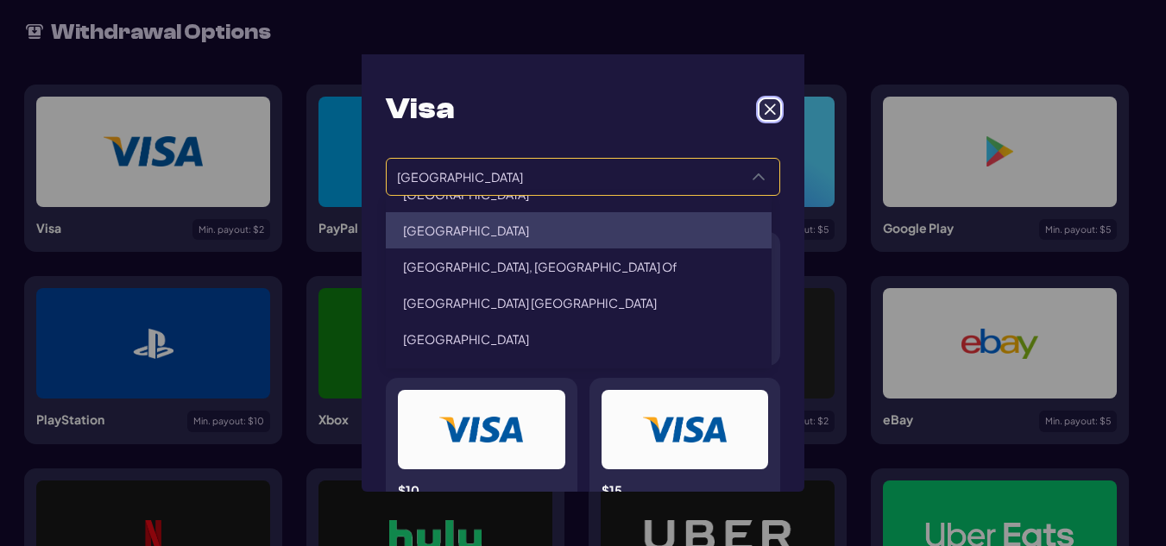
click at [762, 108] on span "Cancel" at bounding box center [770, 110] width 16 height 16
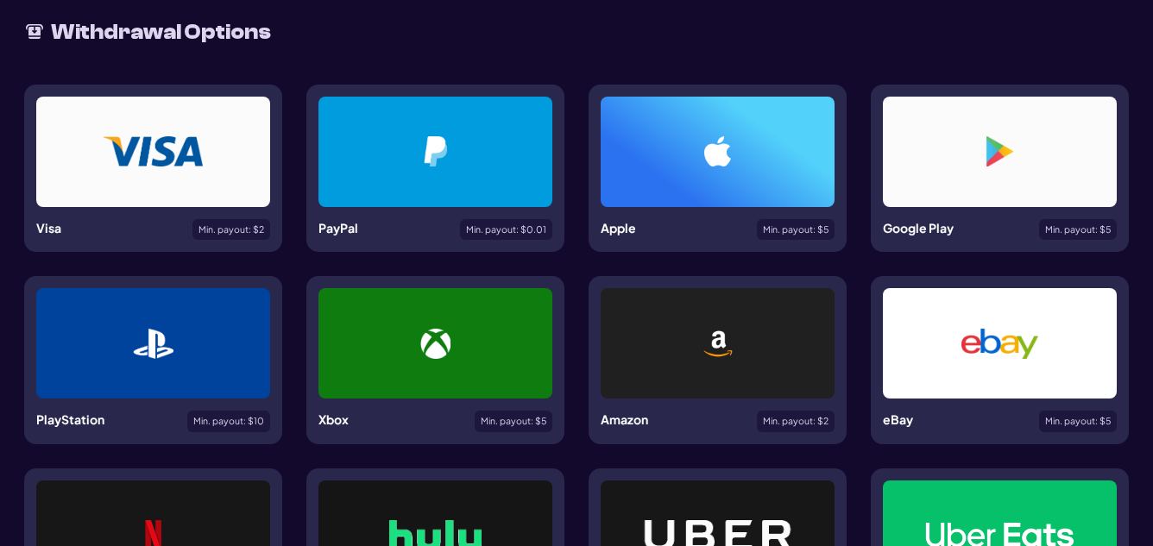
scroll to position [0, 0]
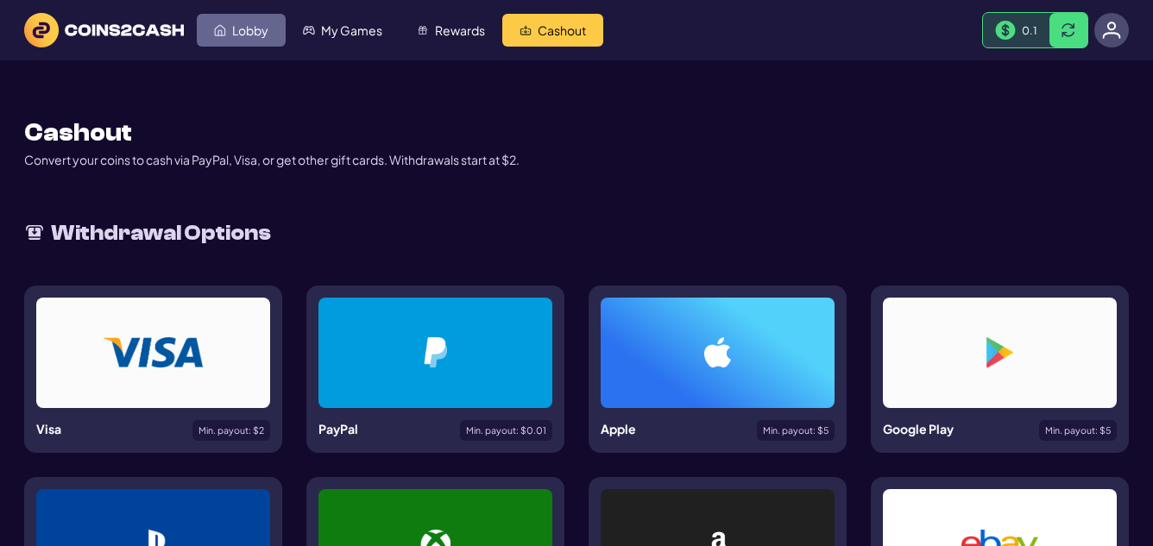
click at [261, 32] on span "Lobby" at bounding box center [250, 30] width 36 height 12
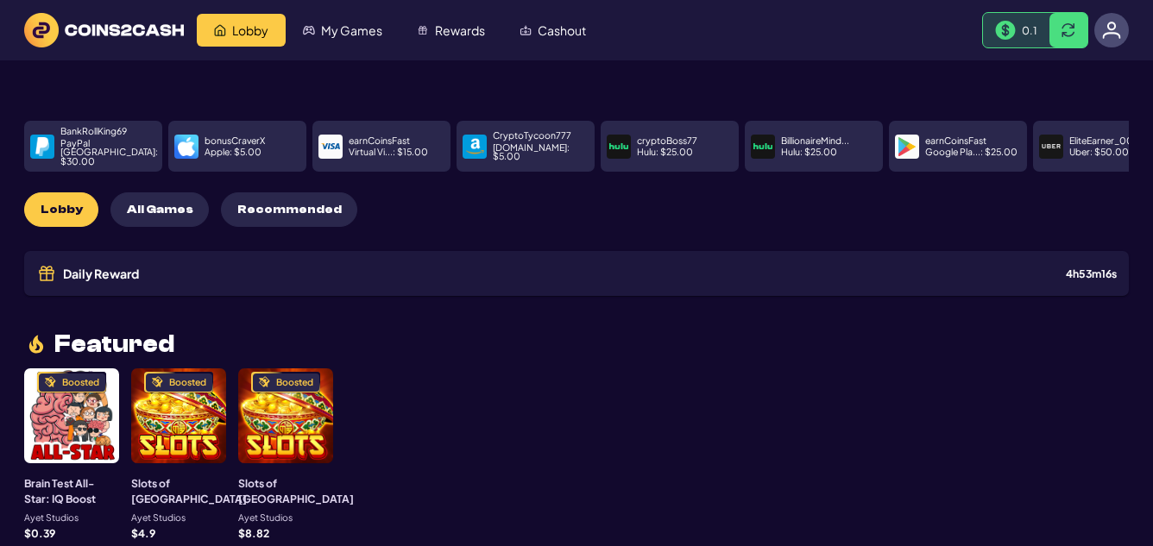
click at [948, 136] on p "earnCoinsFast" at bounding box center [955, 140] width 61 height 9
click at [440, 34] on span "Rewards" at bounding box center [460, 30] width 50 height 12
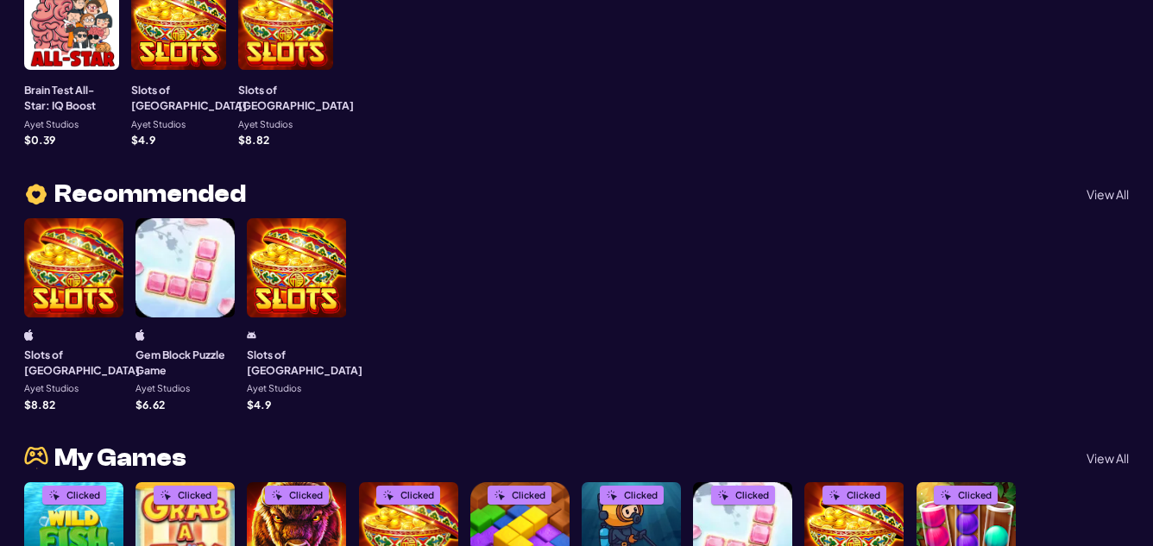
scroll to position [382, 0]
